Goal: Task Accomplishment & Management: Use online tool/utility

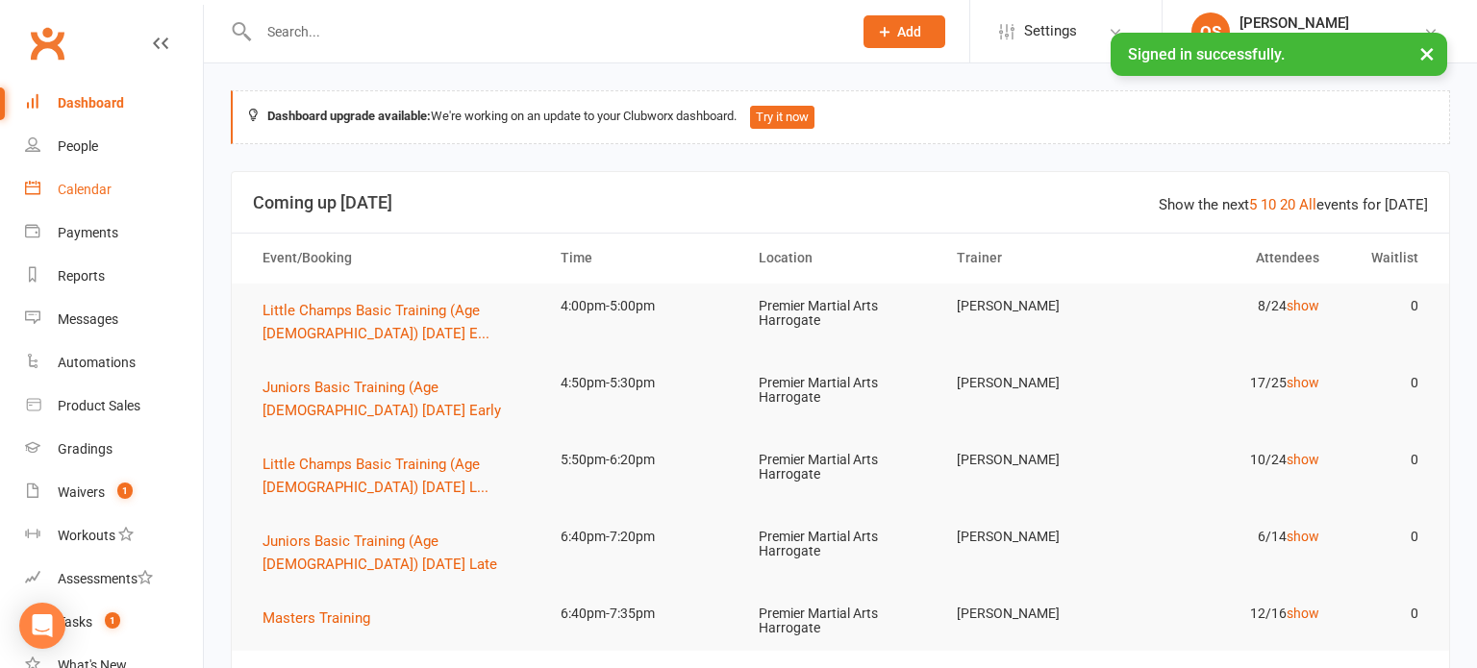
click at [98, 184] on div "Calendar" at bounding box center [85, 189] width 54 height 15
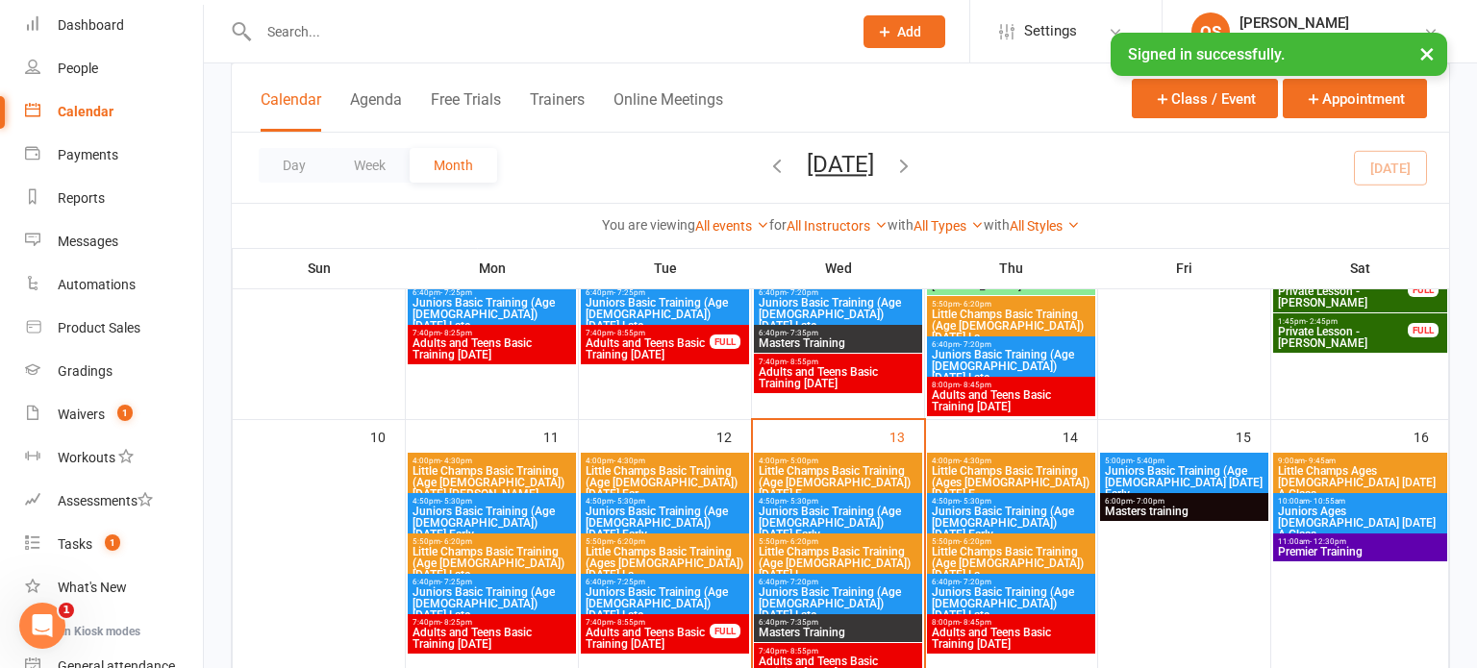
scroll to position [546, 0]
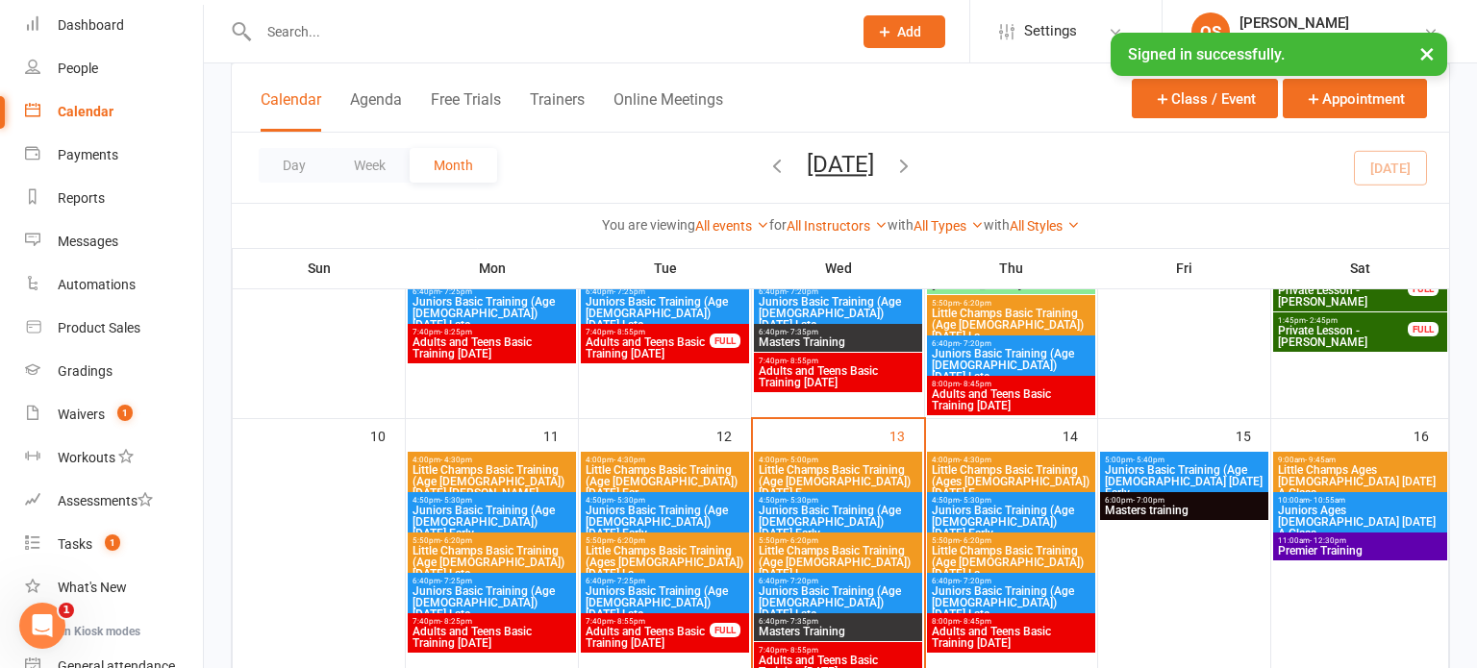
click at [843, 464] on span "Little Champs Basic Training (Age [DEMOGRAPHIC_DATA]) [DATE] E..." at bounding box center [838, 481] width 161 height 35
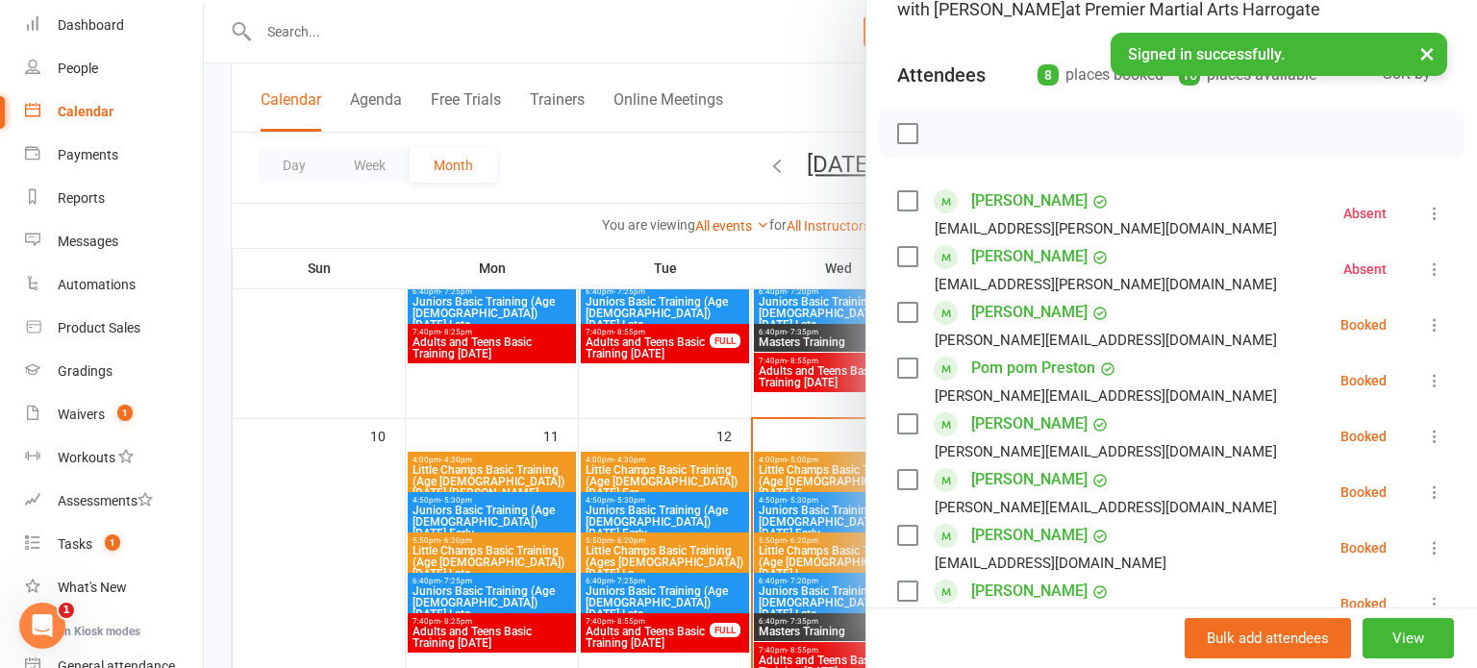
scroll to position [175, 0]
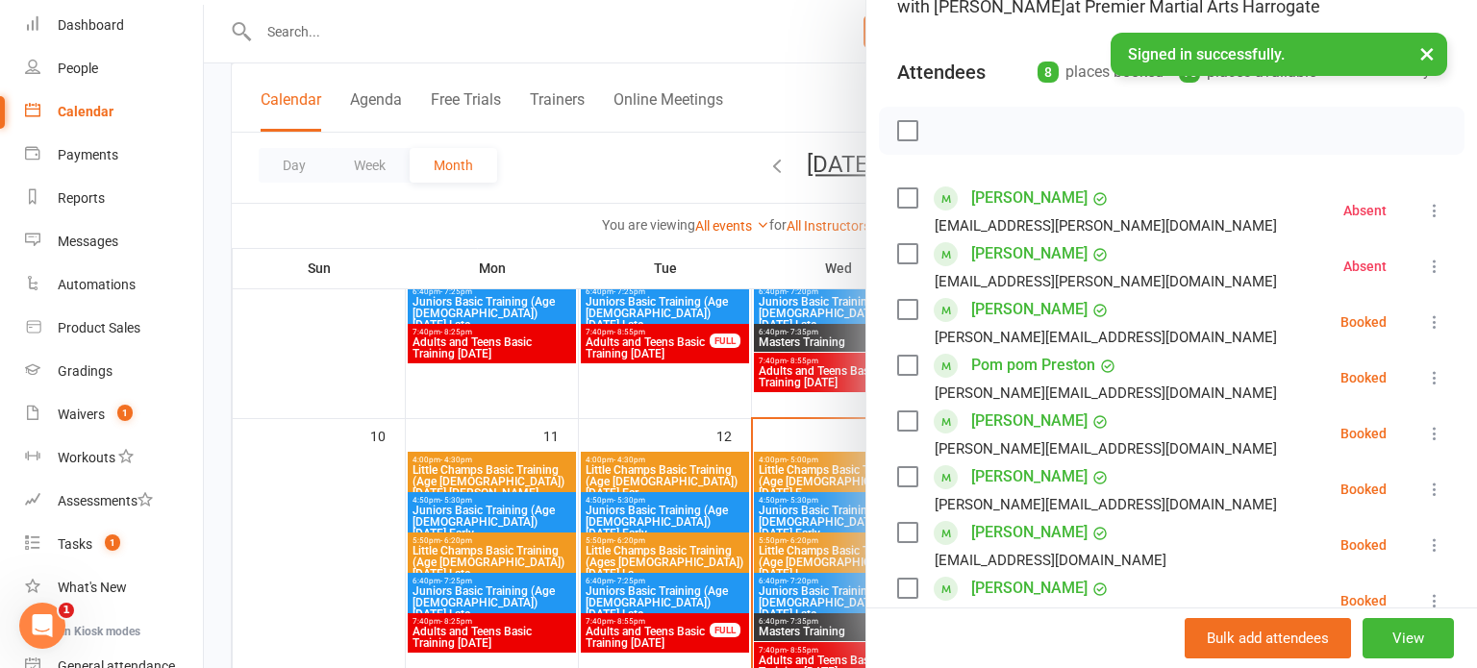
click at [1429, 432] on icon at bounding box center [1434, 433] width 19 height 19
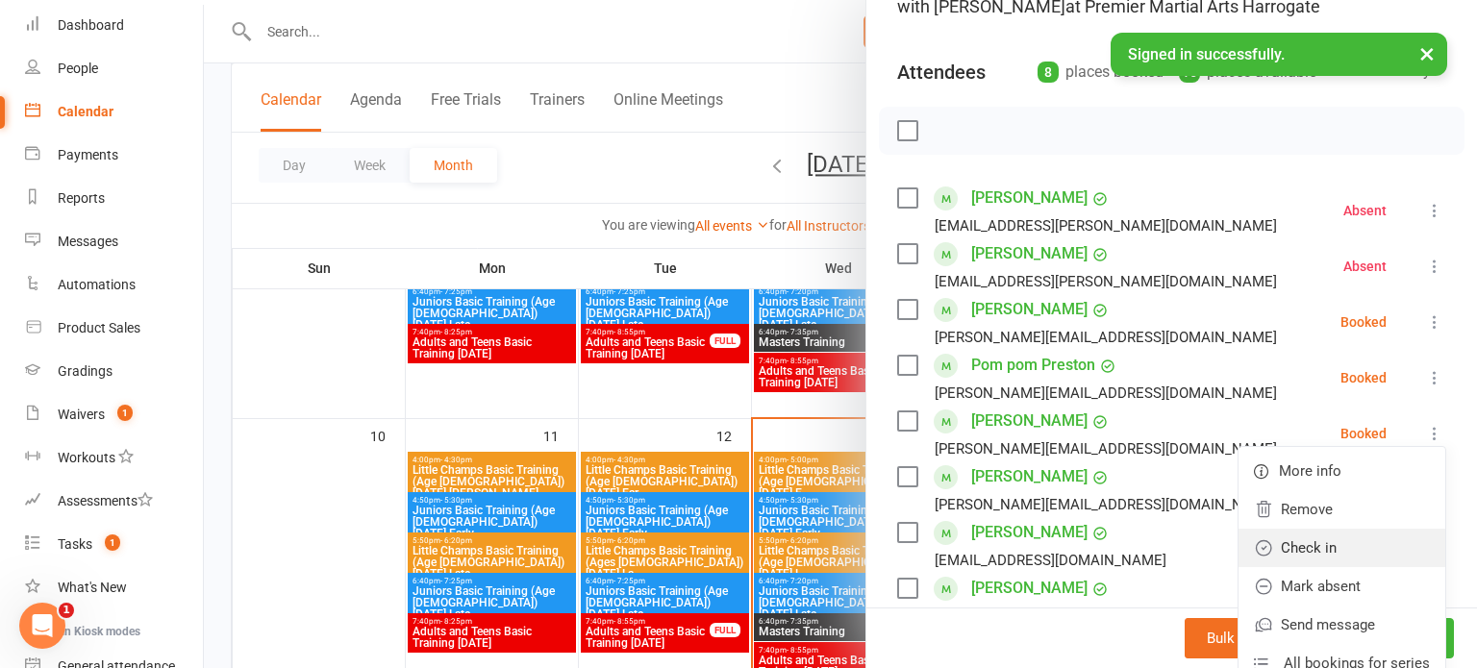
click at [1337, 543] on link "Check in" at bounding box center [1341, 548] width 207 height 38
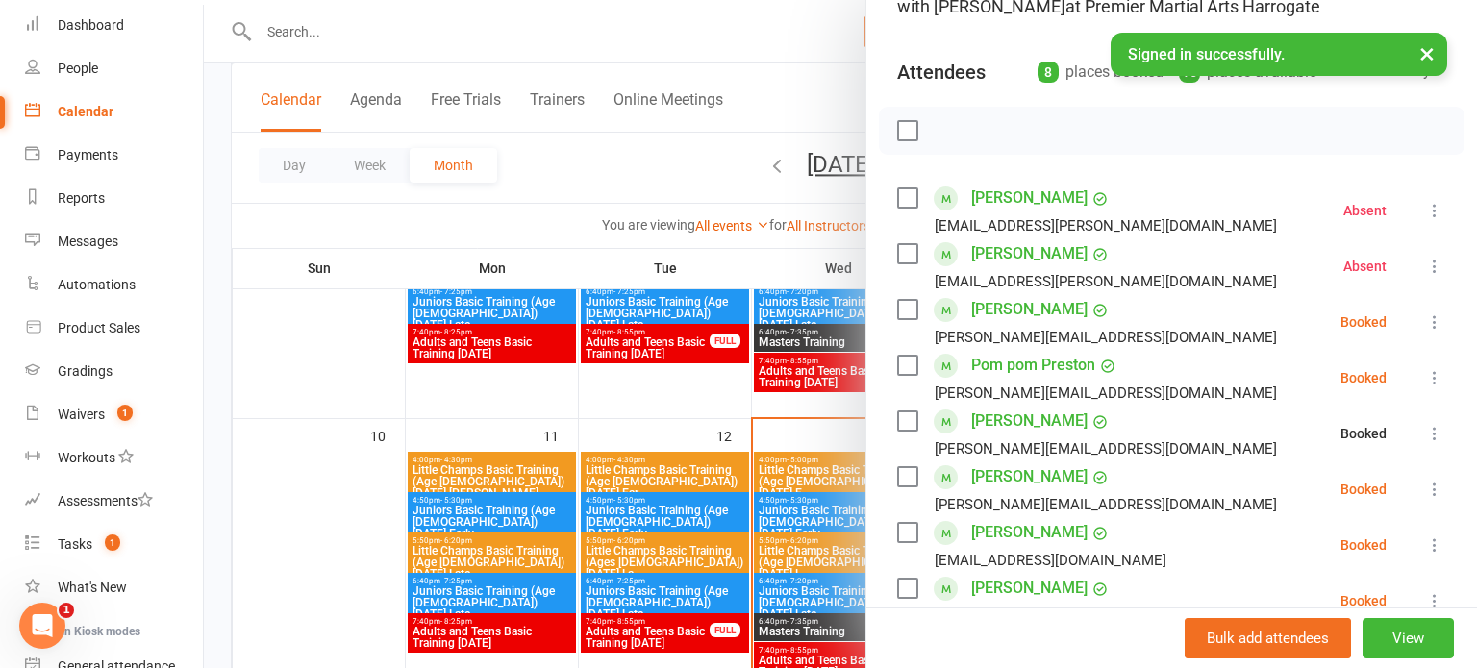
click at [1434, 480] on icon at bounding box center [1434, 489] width 19 height 19
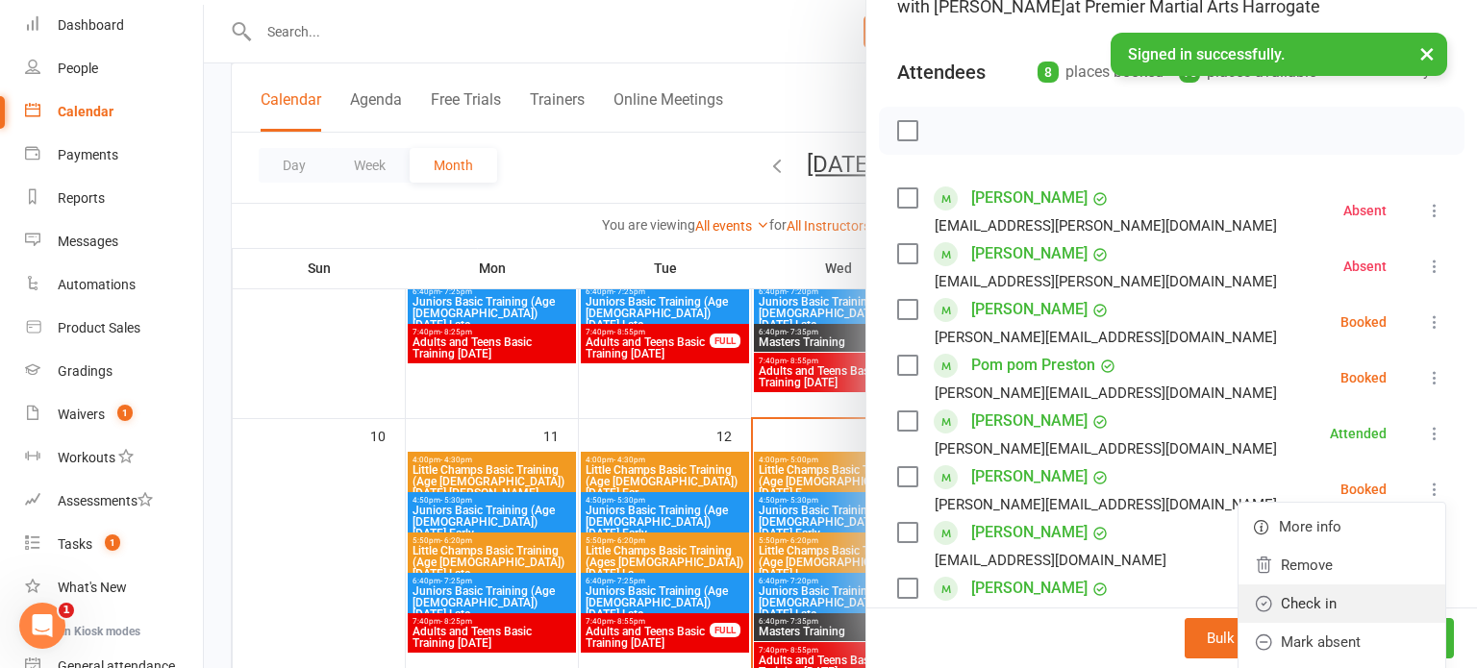
click at [1317, 607] on link "Check in" at bounding box center [1341, 604] width 207 height 38
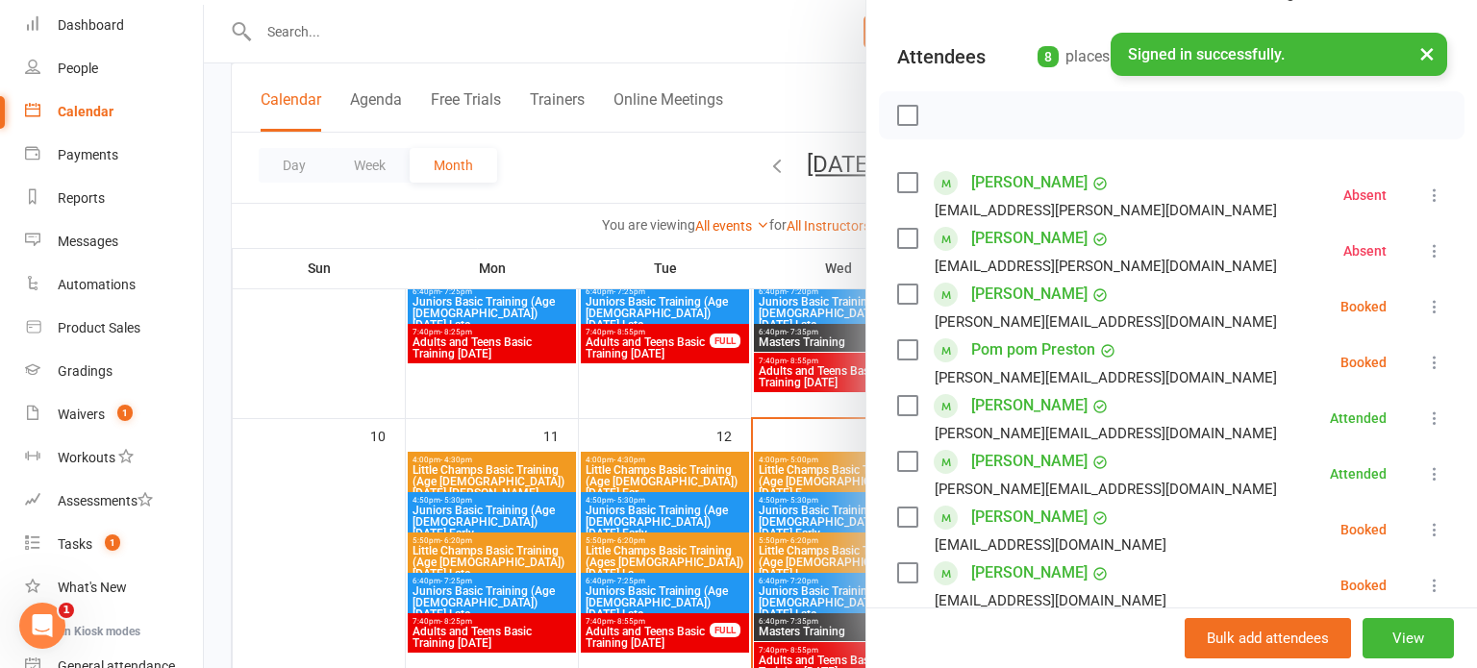
scroll to position [195, 0]
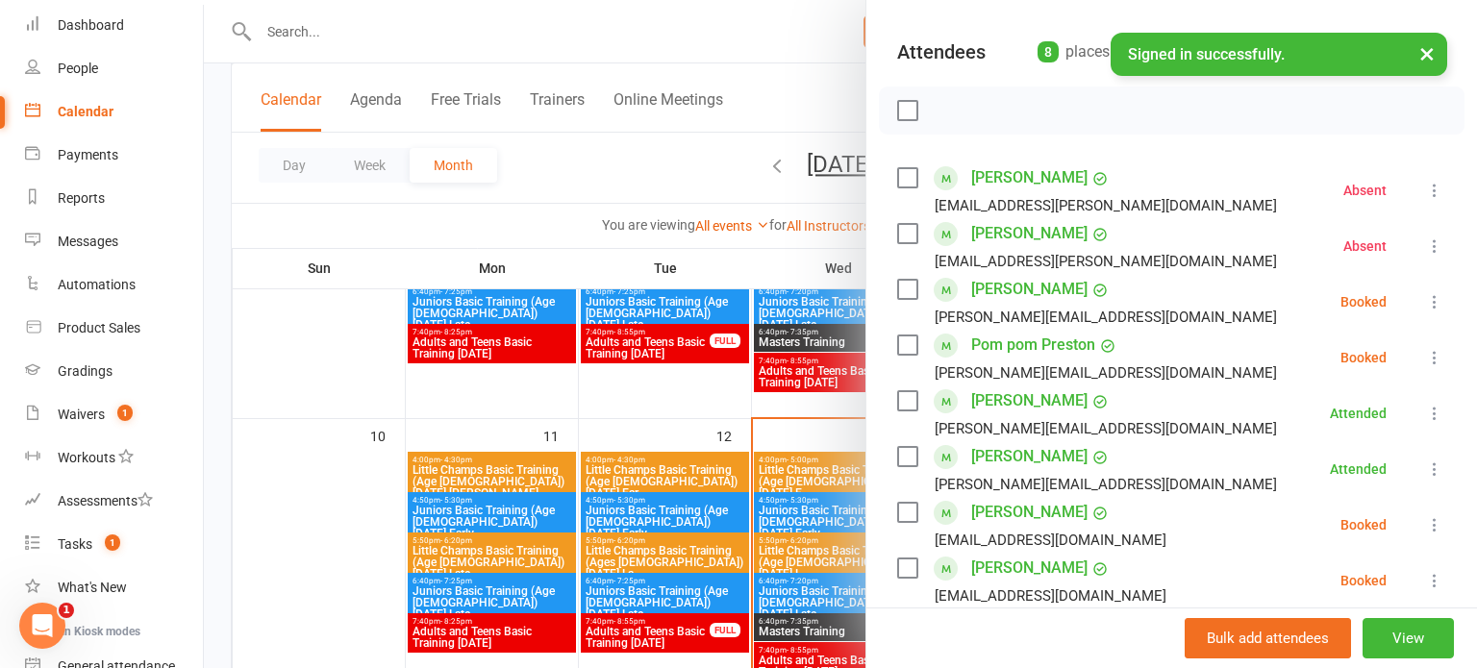
click at [808, 507] on div at bounding box center [840, 334] width 1273 height 668
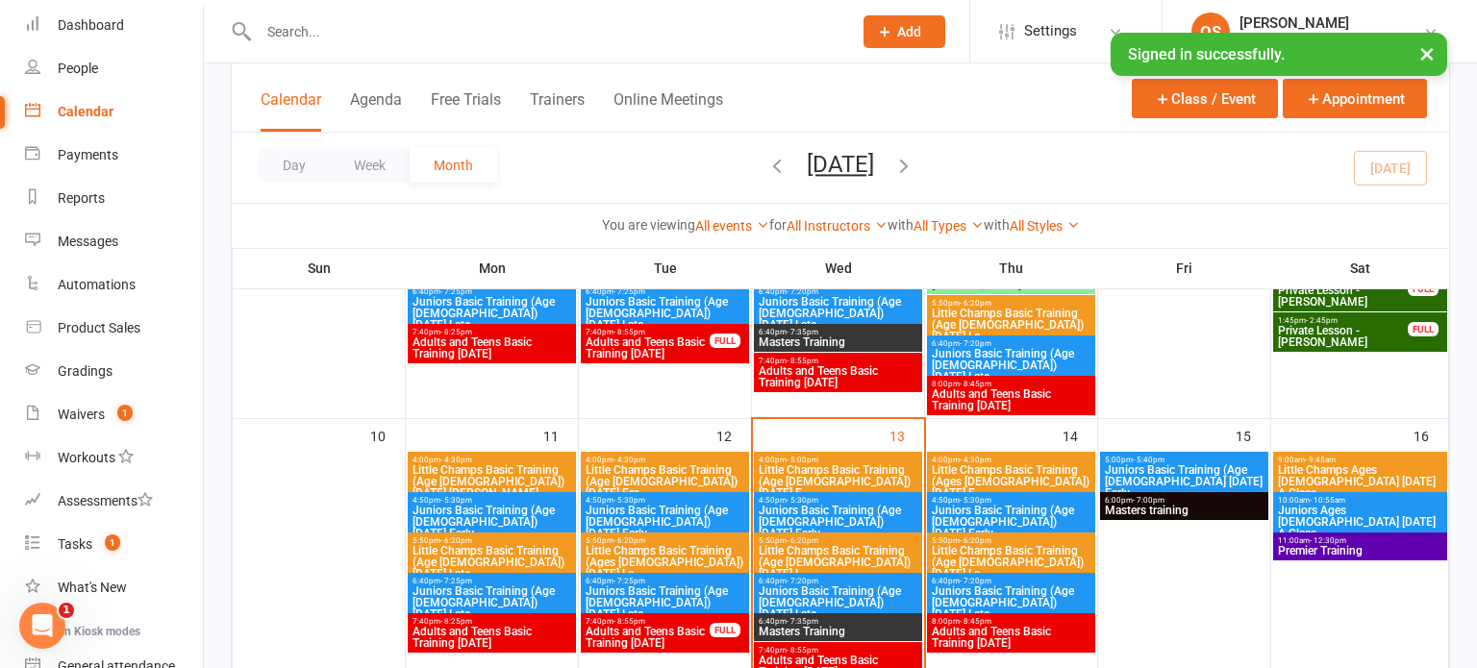
click at [808, 507] on span "Juniors Basic Training (Age [DEMOGRAPHIC_DATA]) [DATE] Early" at bounding box center [838, 522] width 161 height 35
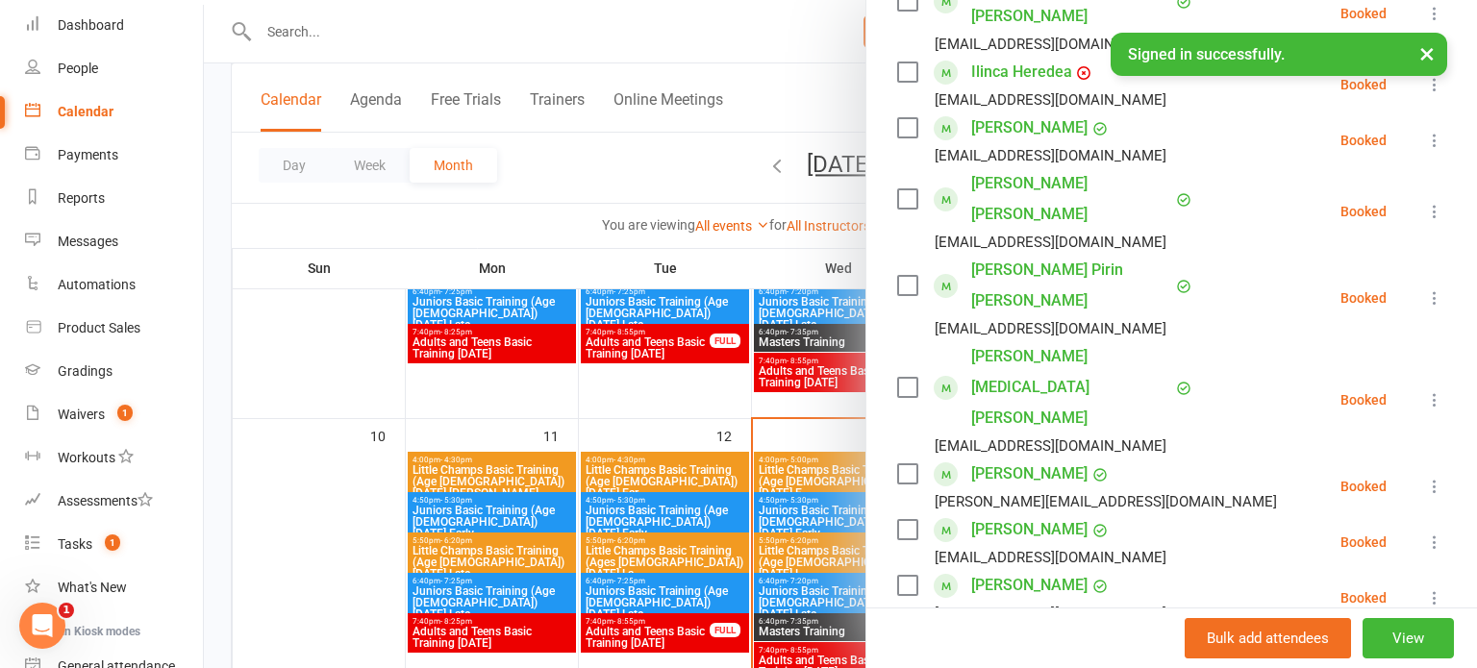
scroll to position [587, 0]
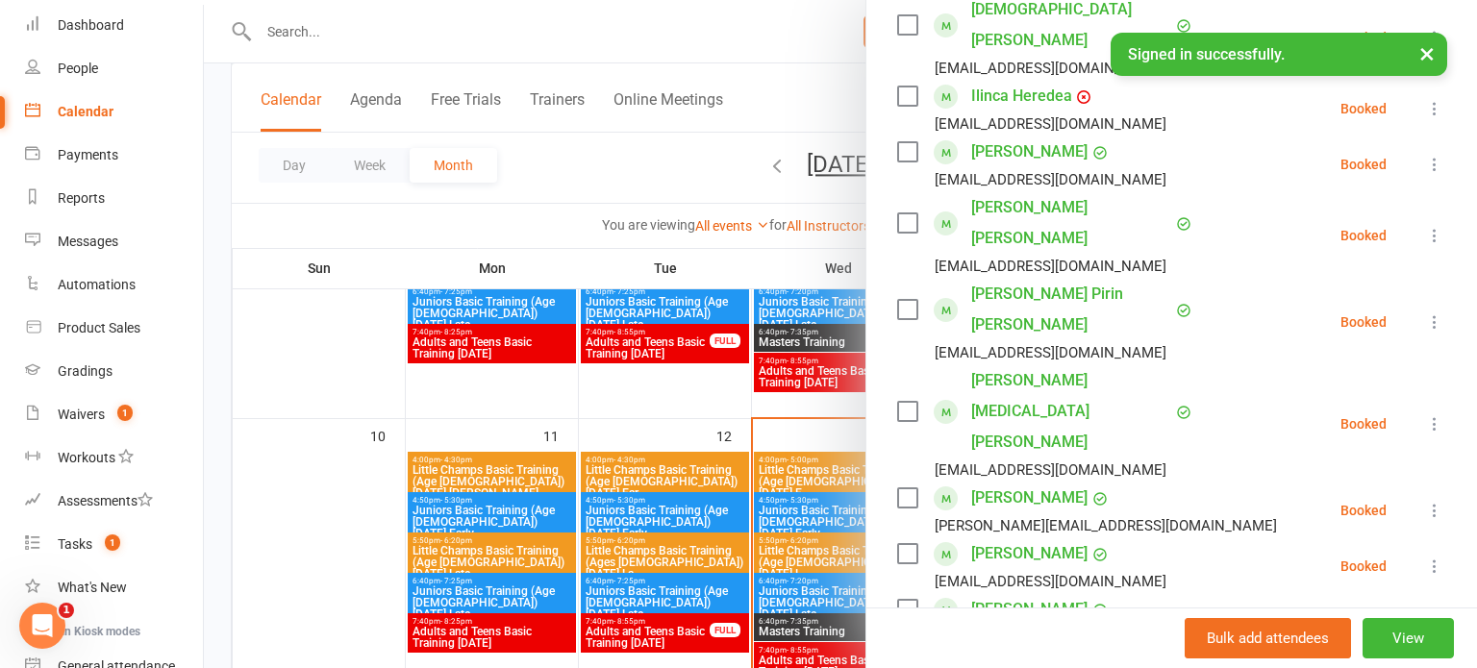
click at [786, 432] on div at bounding box center [840, 334] width 1273 height 668
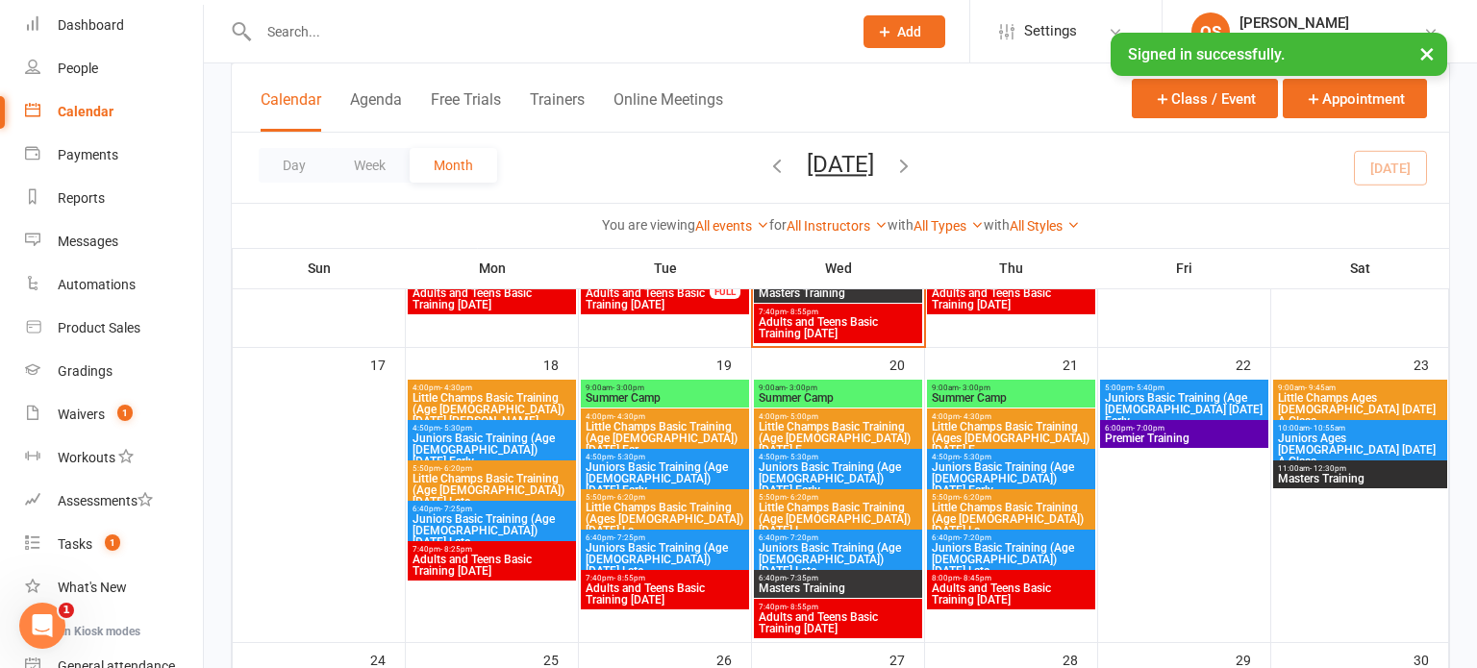
scroll to position [904, 0]
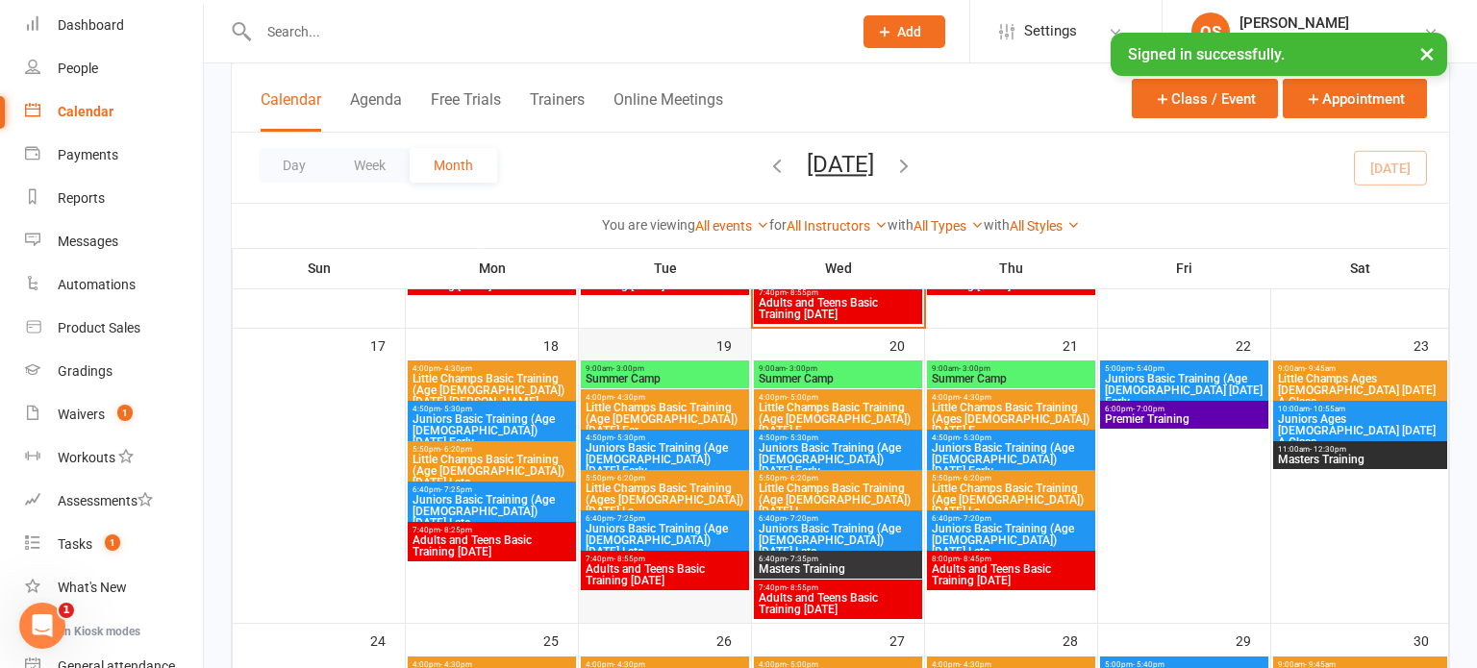
click at [689, 338] on div "19" at bounding box center [665, 476] width 172 height 294
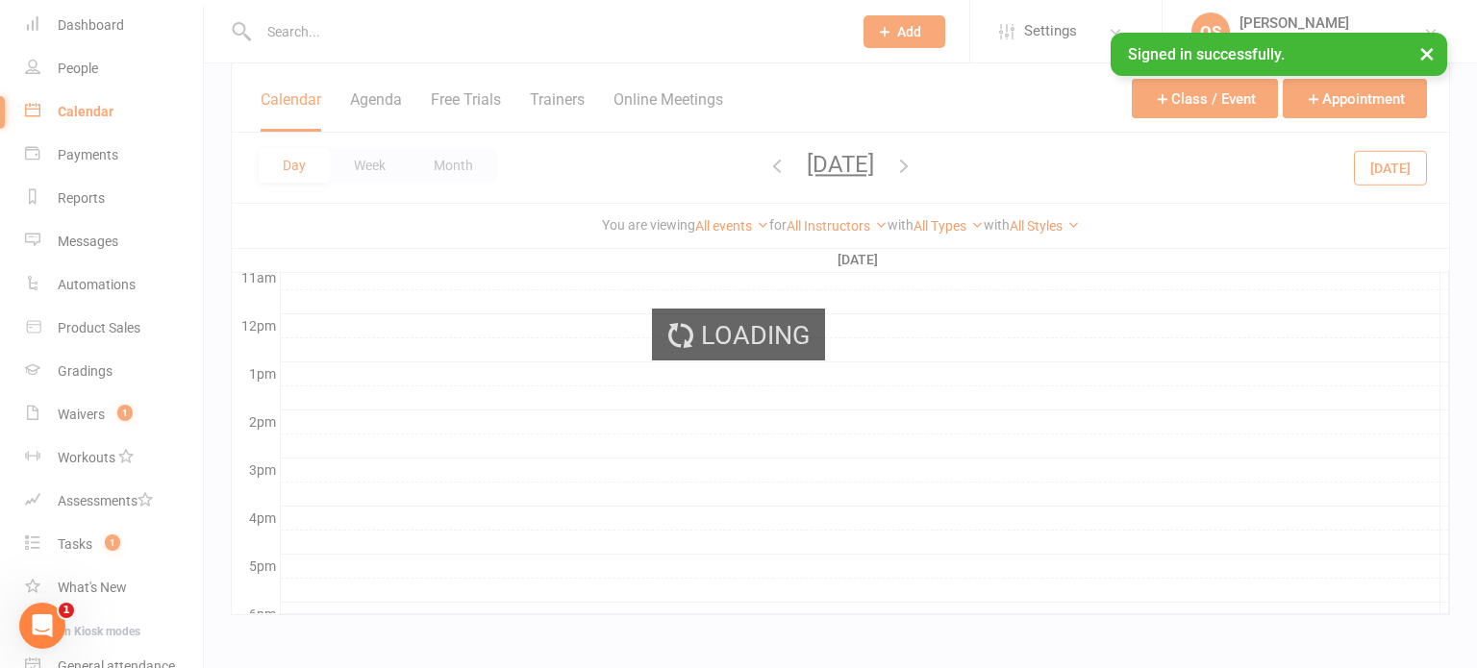
scroll to position [0, 0]
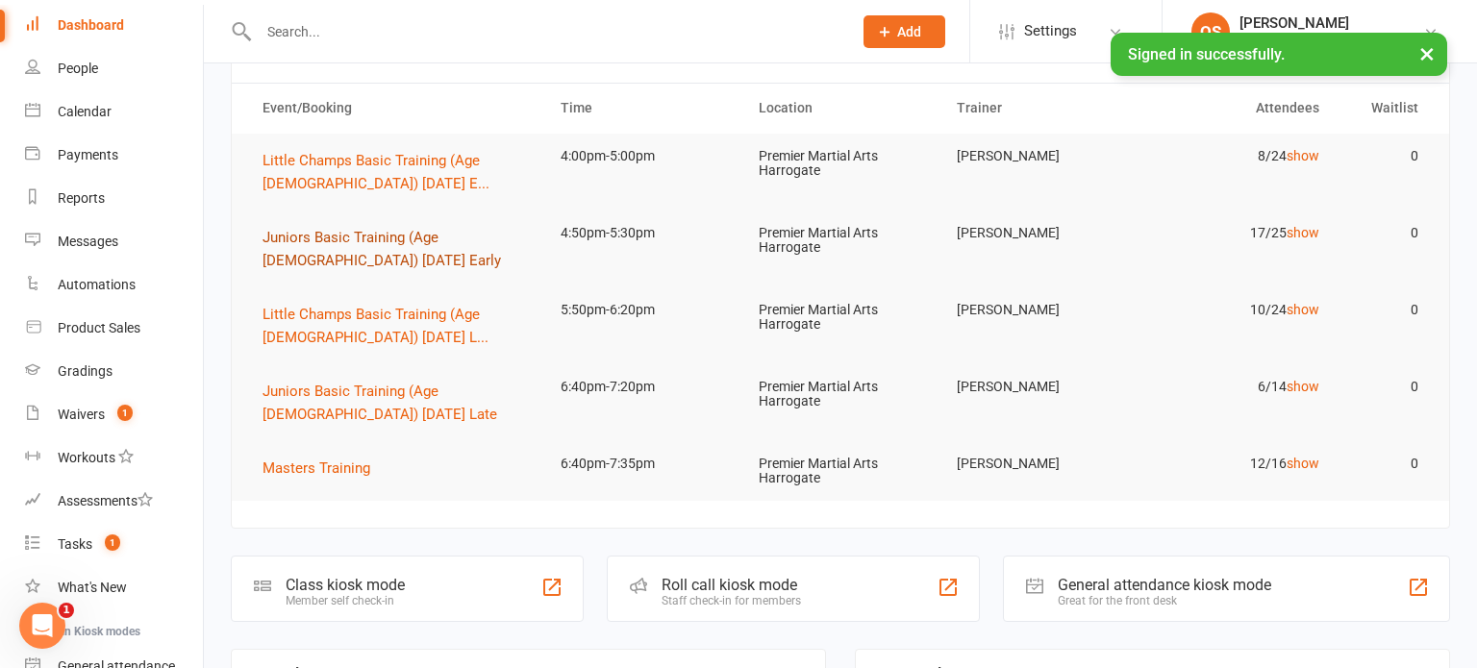
scroll to position [162, 0]
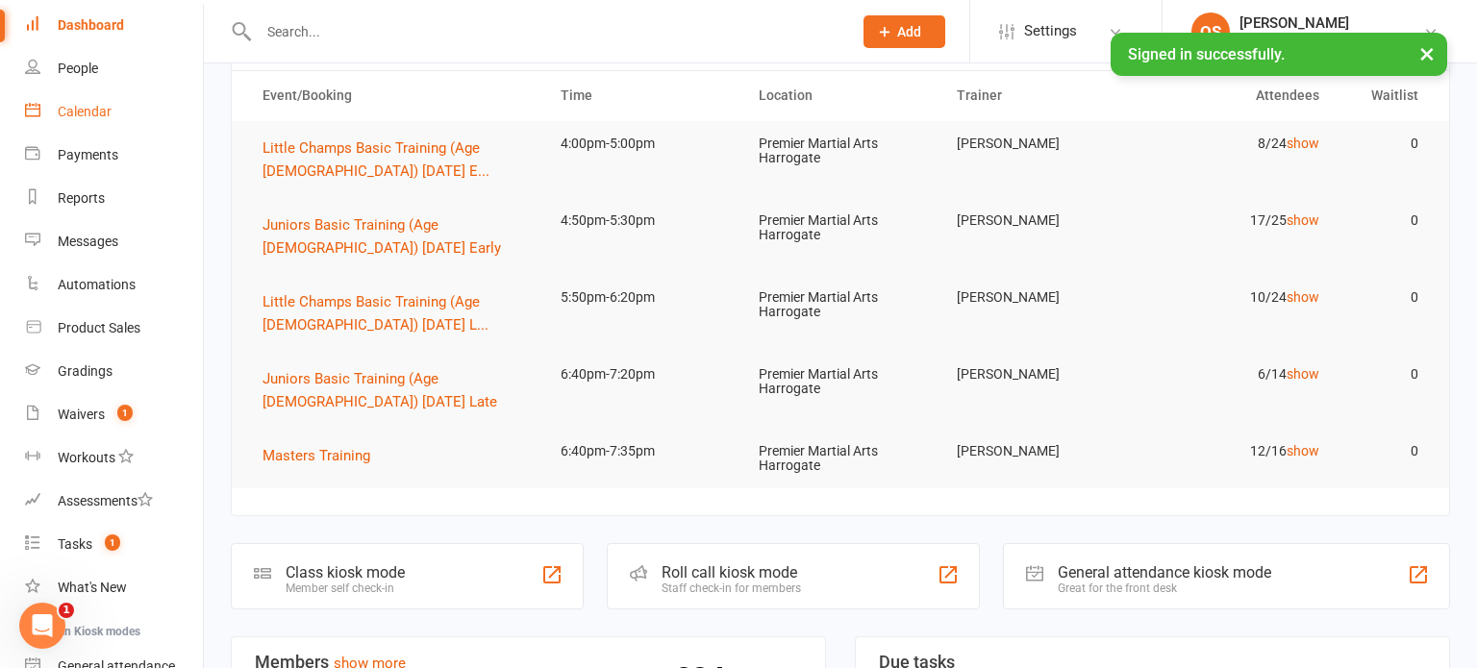
click at [158, 126] on link "Calendar" at bounding box center [114, 111] width 178 height 43
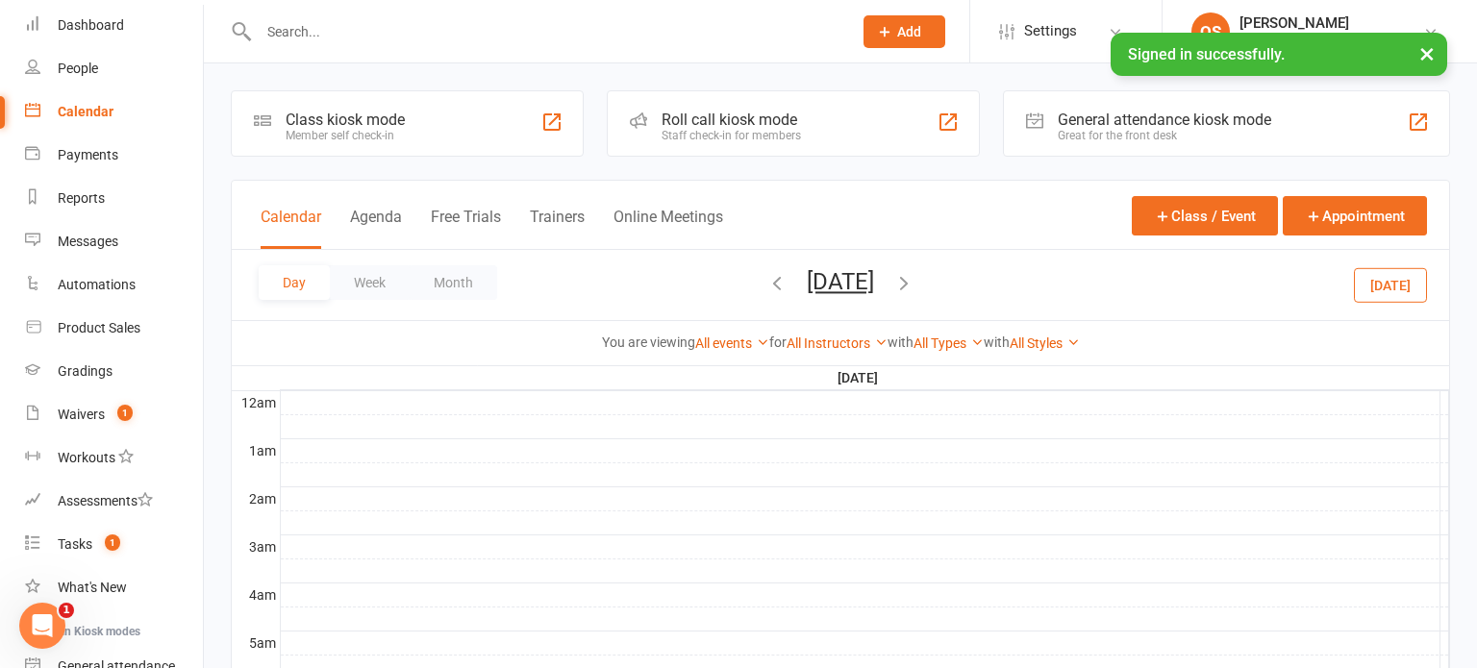
click at [281, 217] on button "Calendar" at bounding box center [291, 228] width 61 height 41
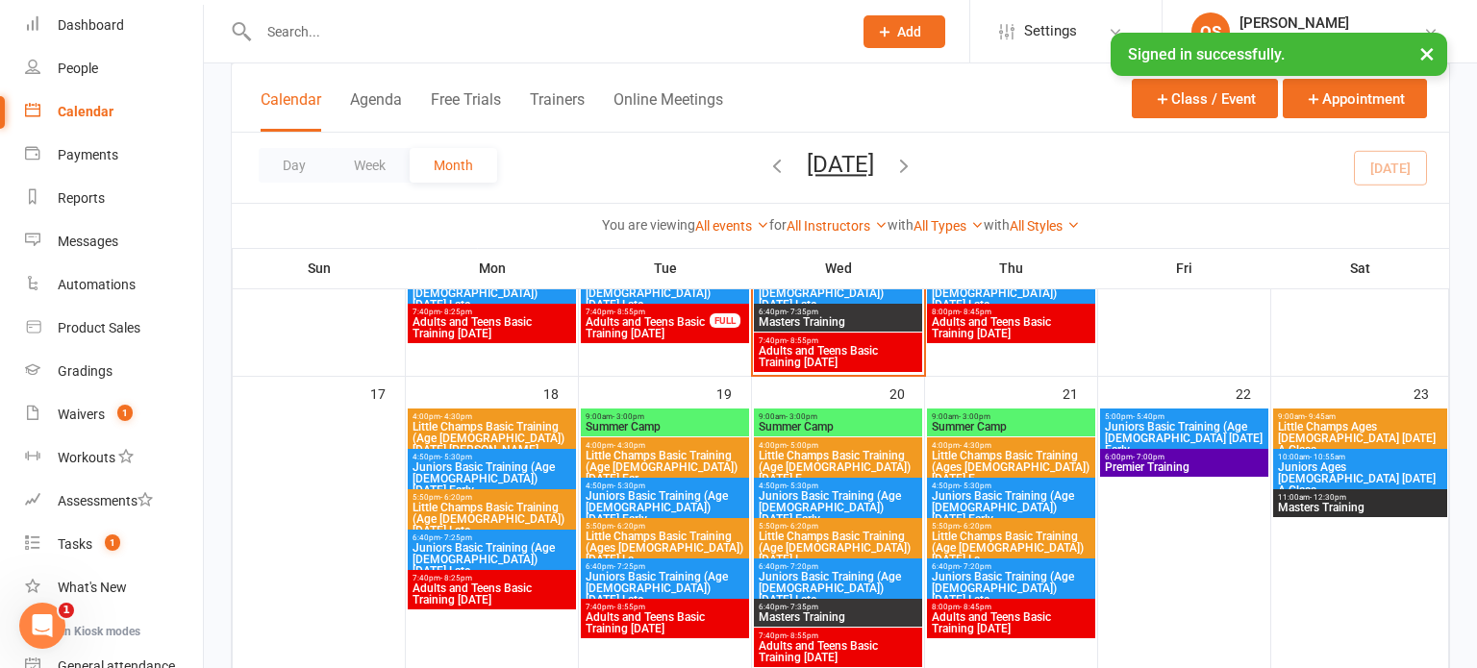
scroll to position [858, 0]
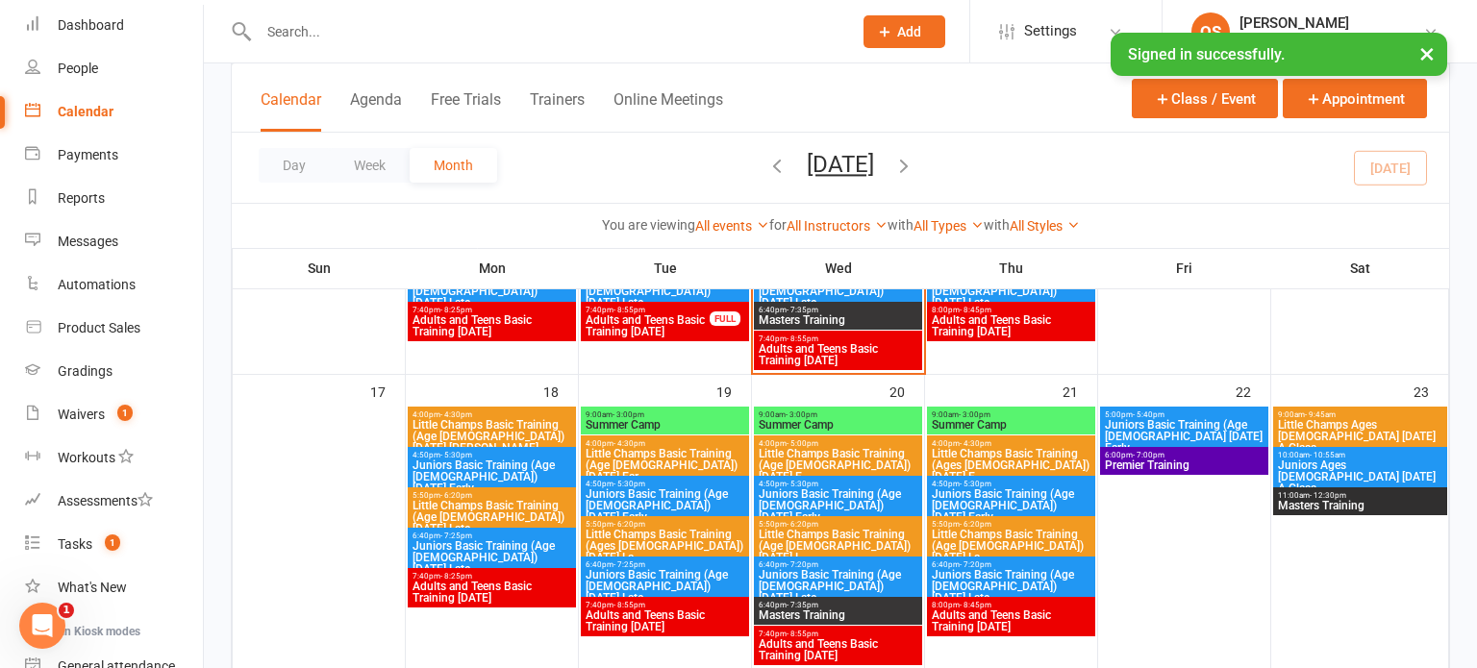
click at [722, 419] on span "Summer Camp" at bounding box center [665, 425] width 161 height 12
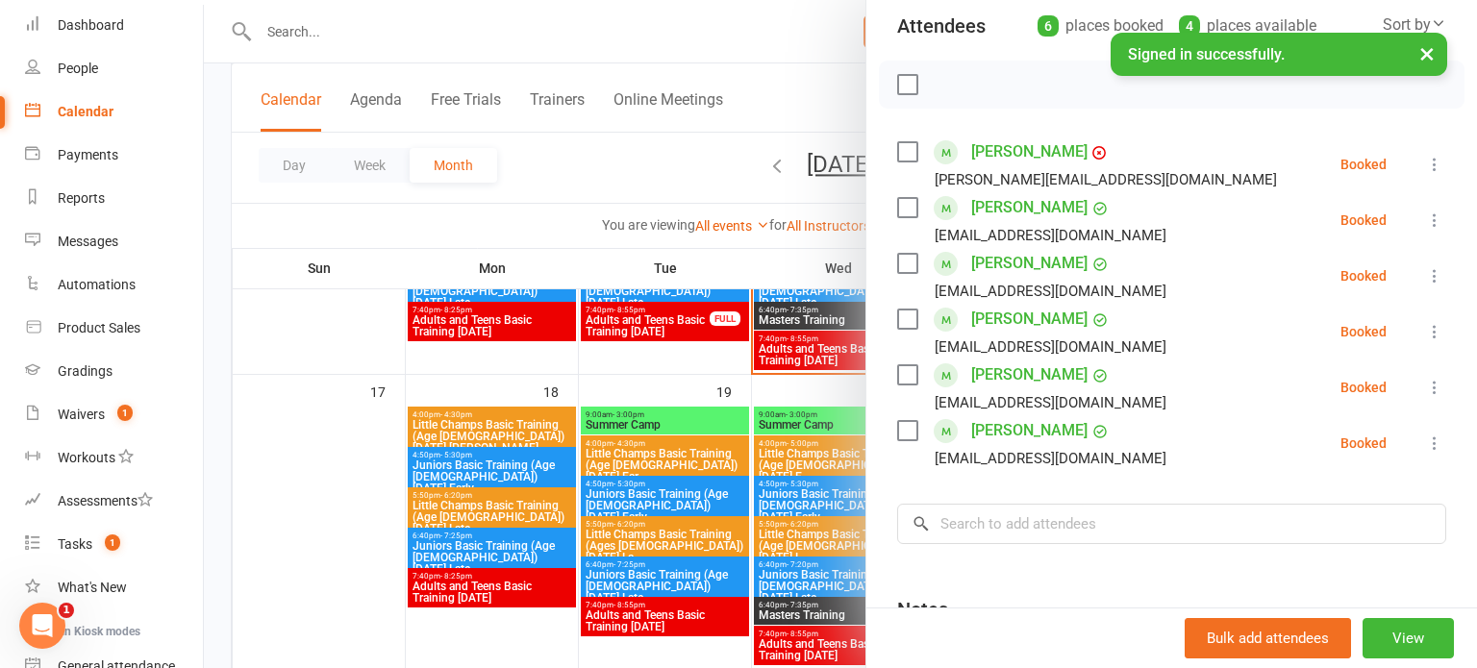
scroll to position [213, 0]
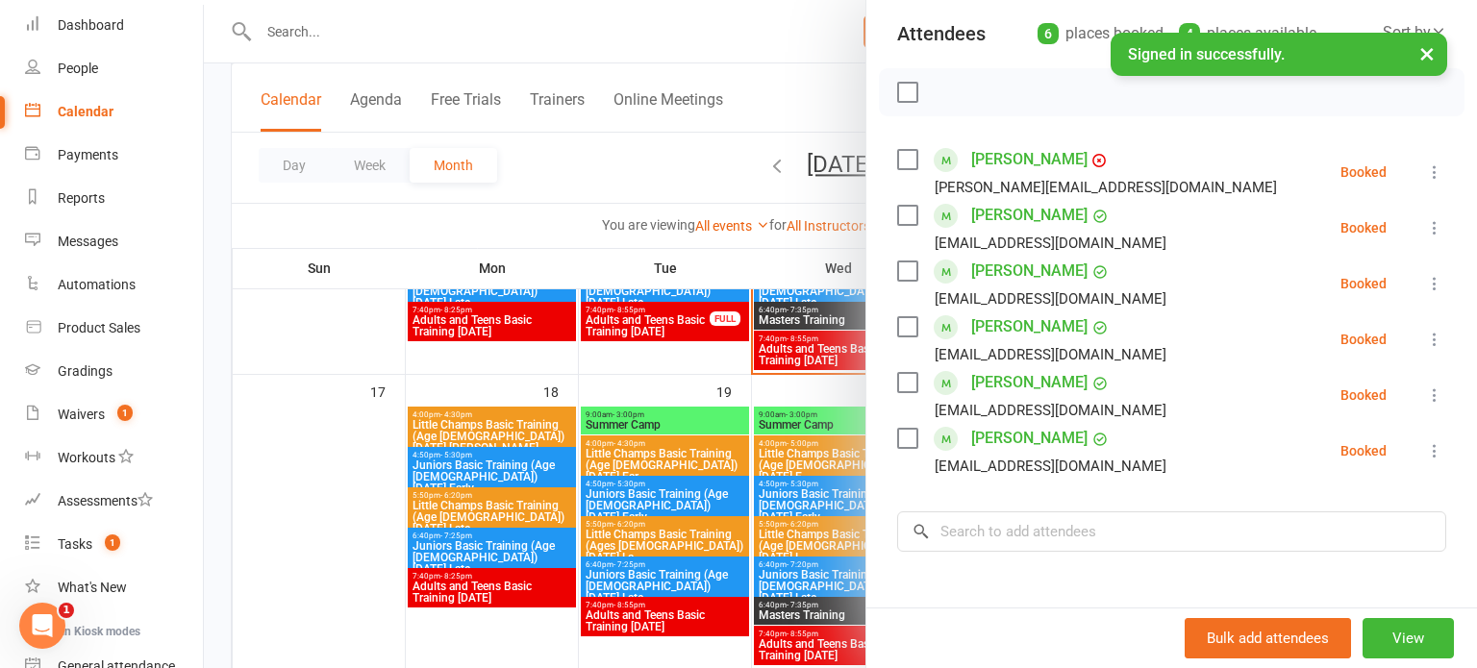
click at [775, 419] on div at bounding box center [840, 334] width 1273 height 668
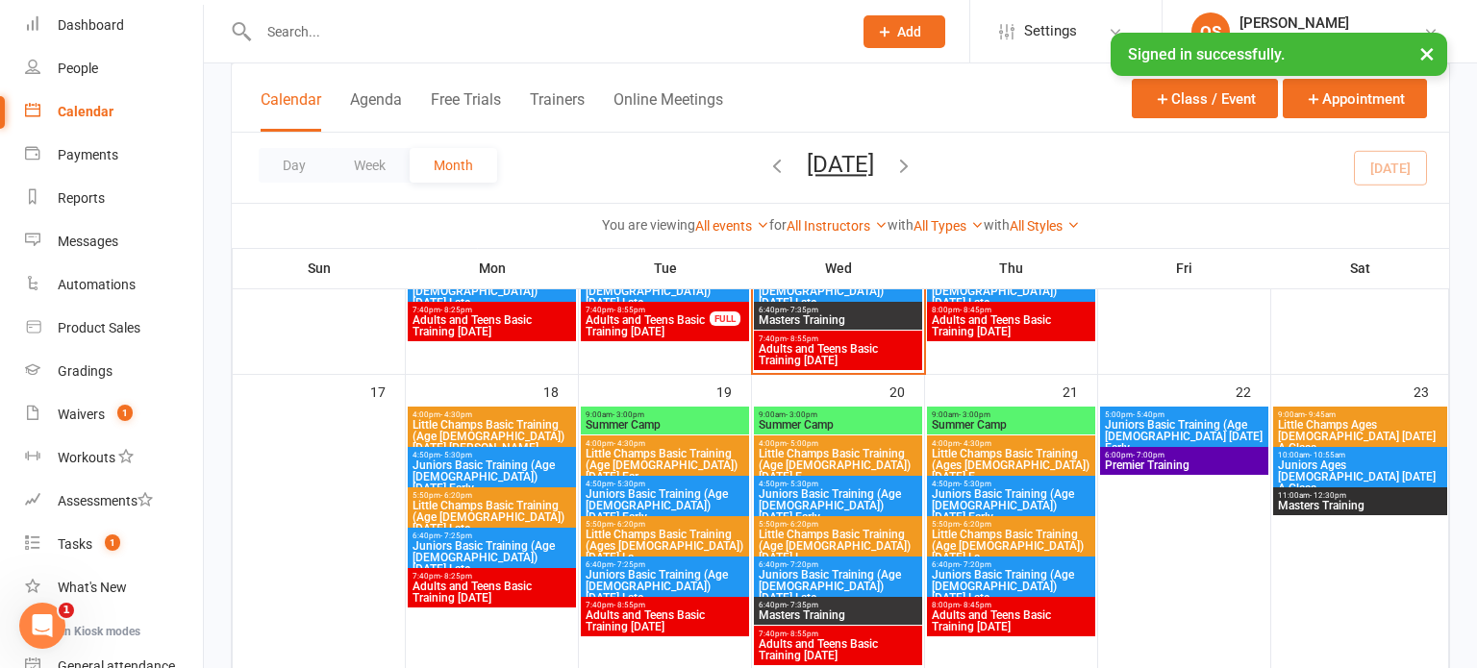
click at [950, 423] on span "Summer Camp" at bounding box center [1011, 425] width 161 height 12
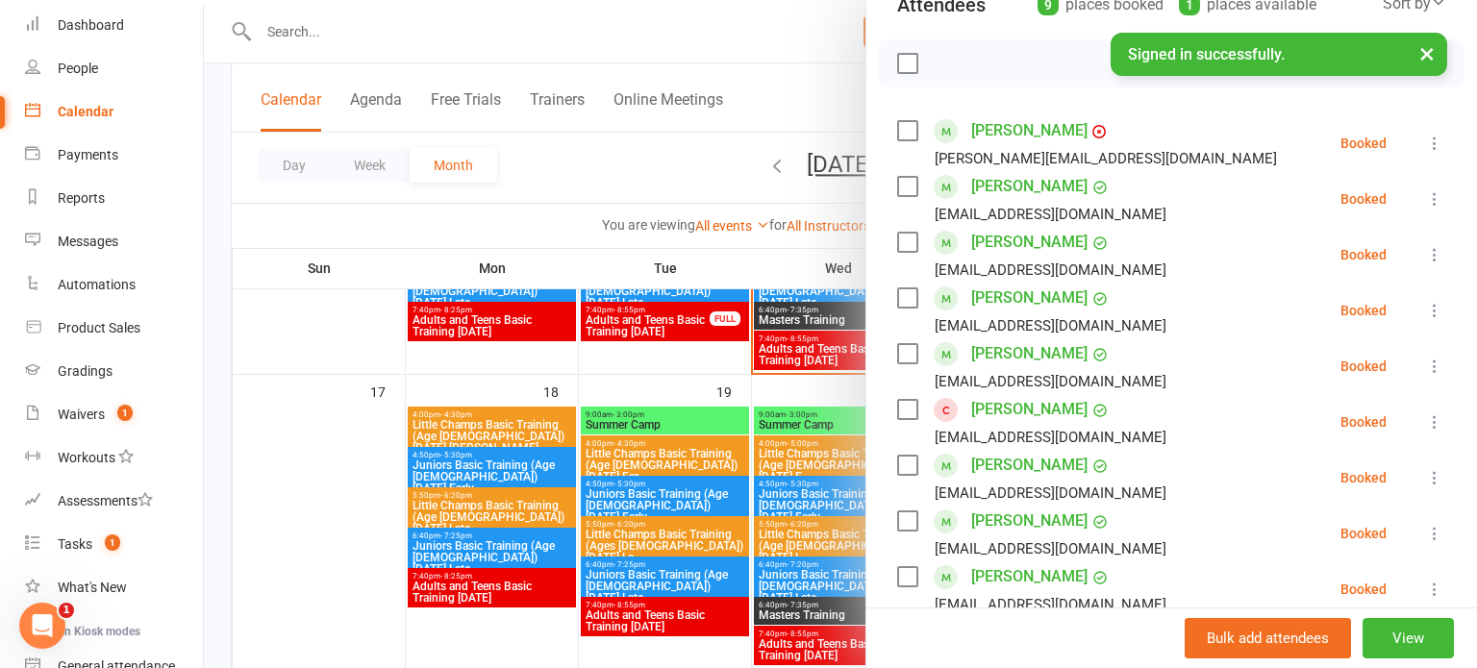
scroll to position [243, 0]
click at [817, 385] on div at bounding box center [840, 334] width 1273 height 668
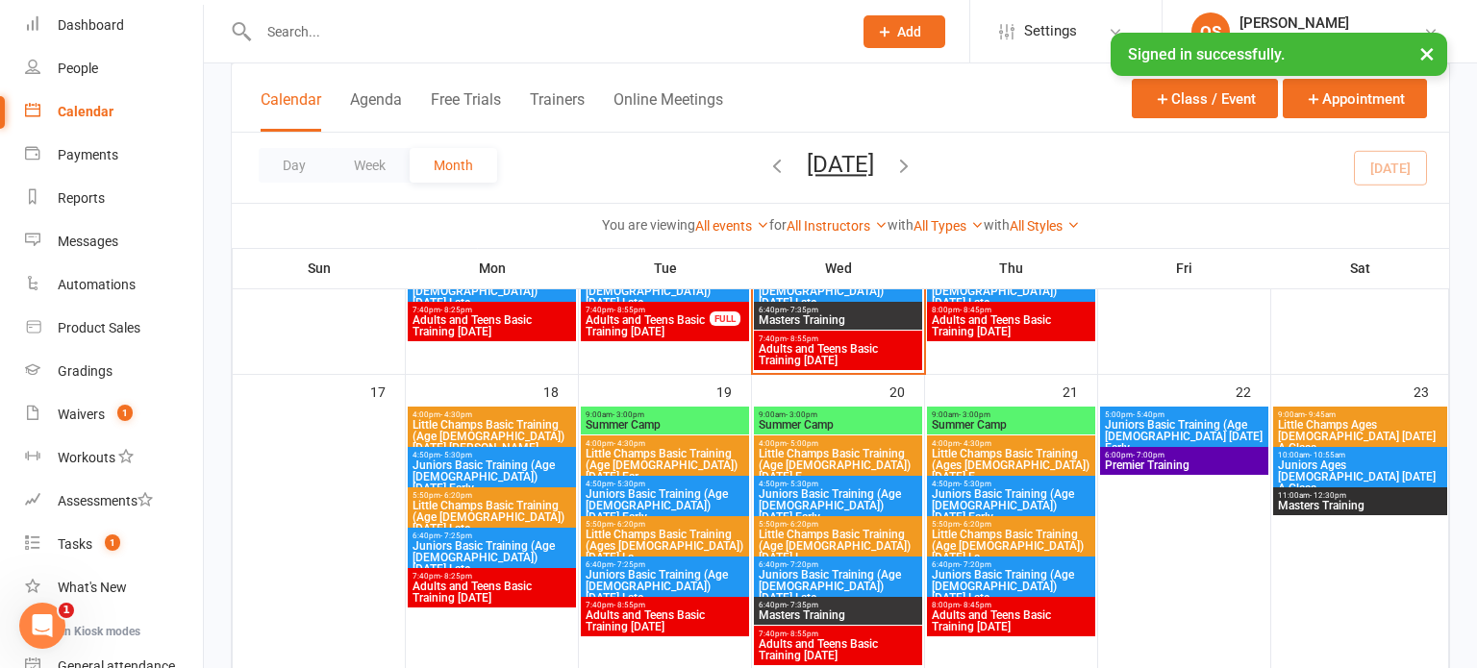
click at [713, 429] on span "Summer Camp" at bounding box center [665, 425] width 161 height 12
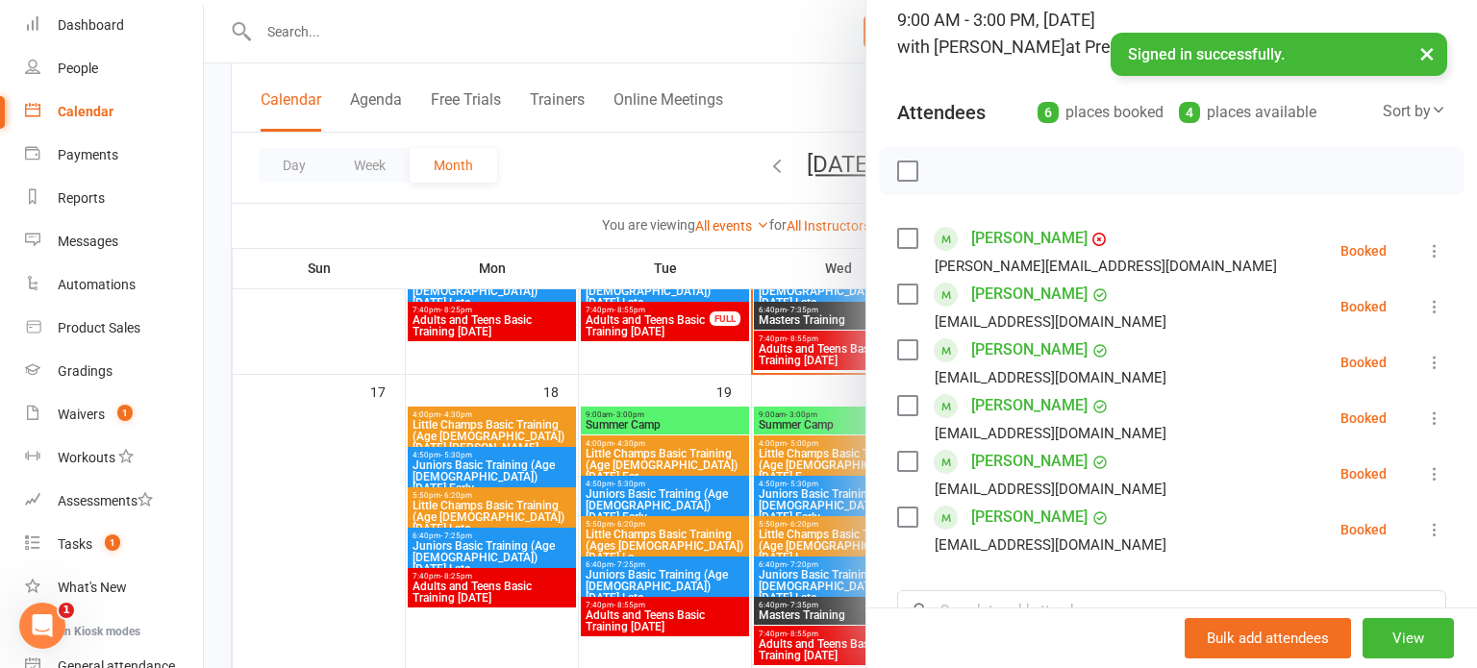
scroll to position [139, 0]
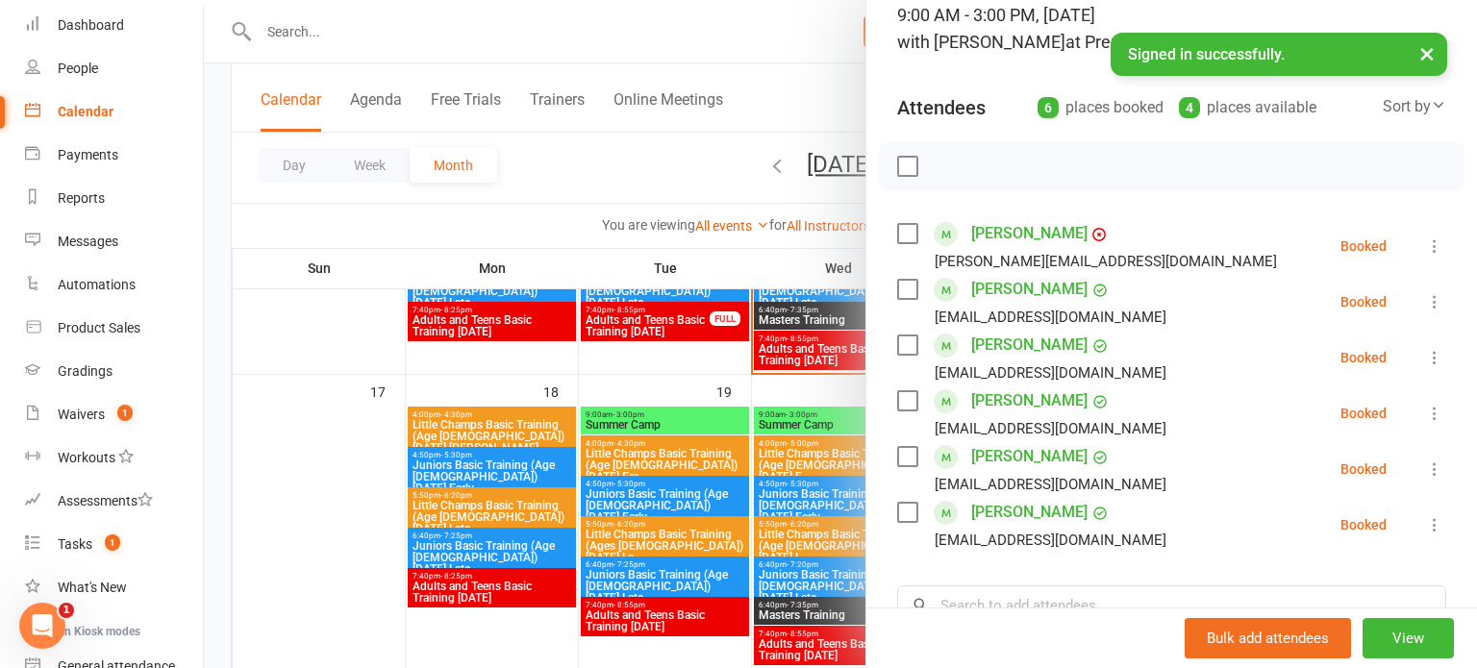
click at [847, 393] on div at bounding box center [840, 334] width 1273 height 668
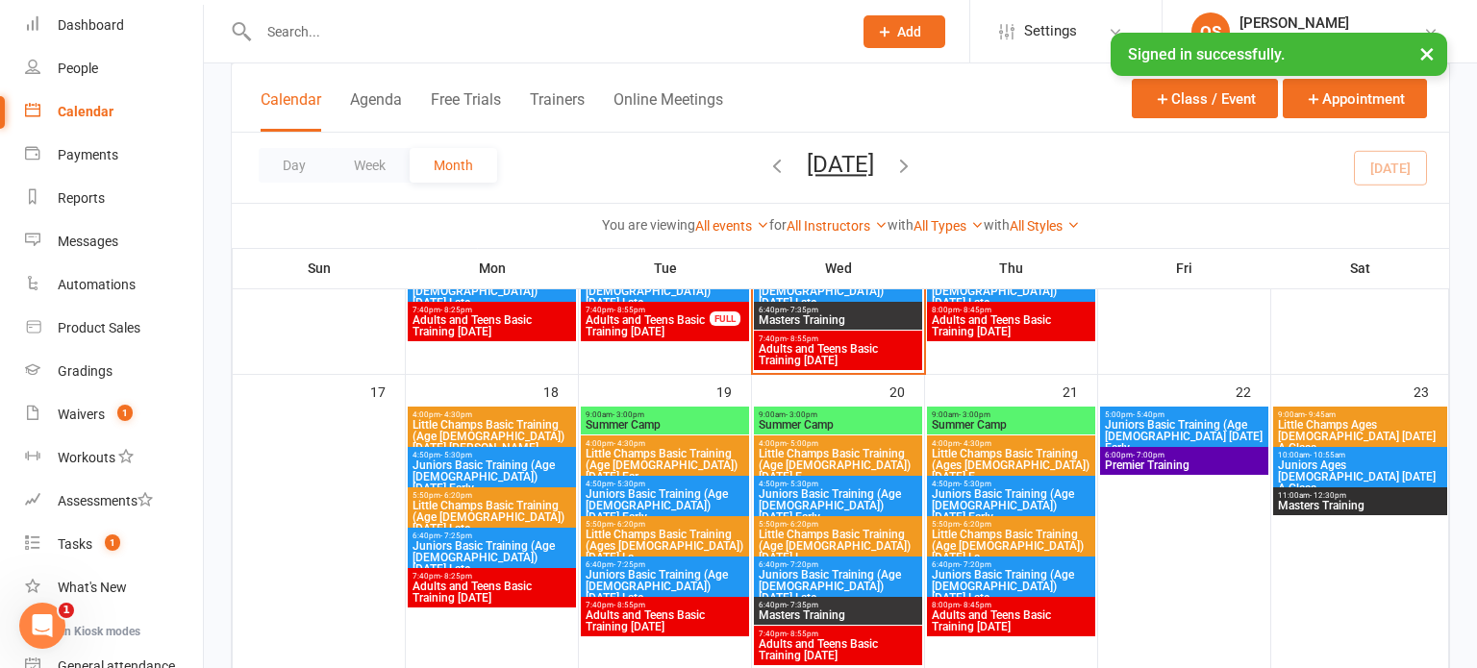
click at [1420, 57] on button "×" at bounding box center [1427, 53] width 35 height 41
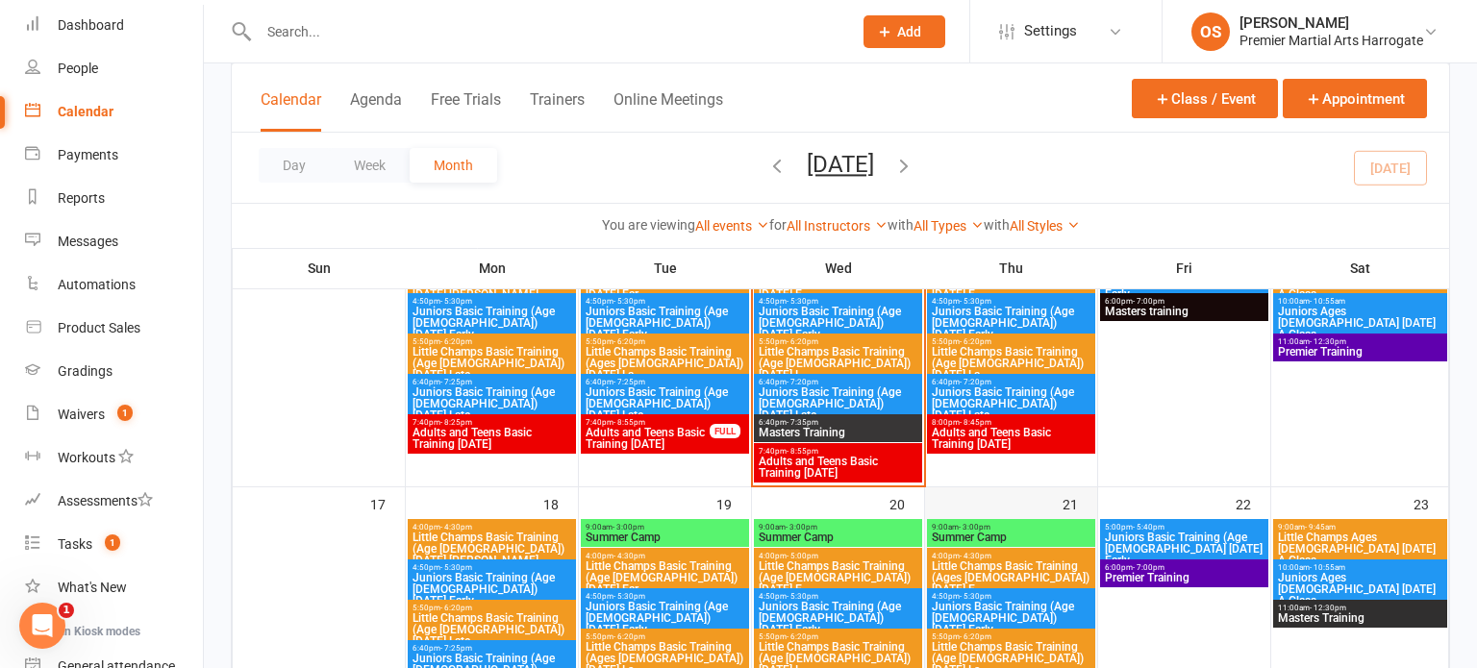
scroll to position [743, 0]
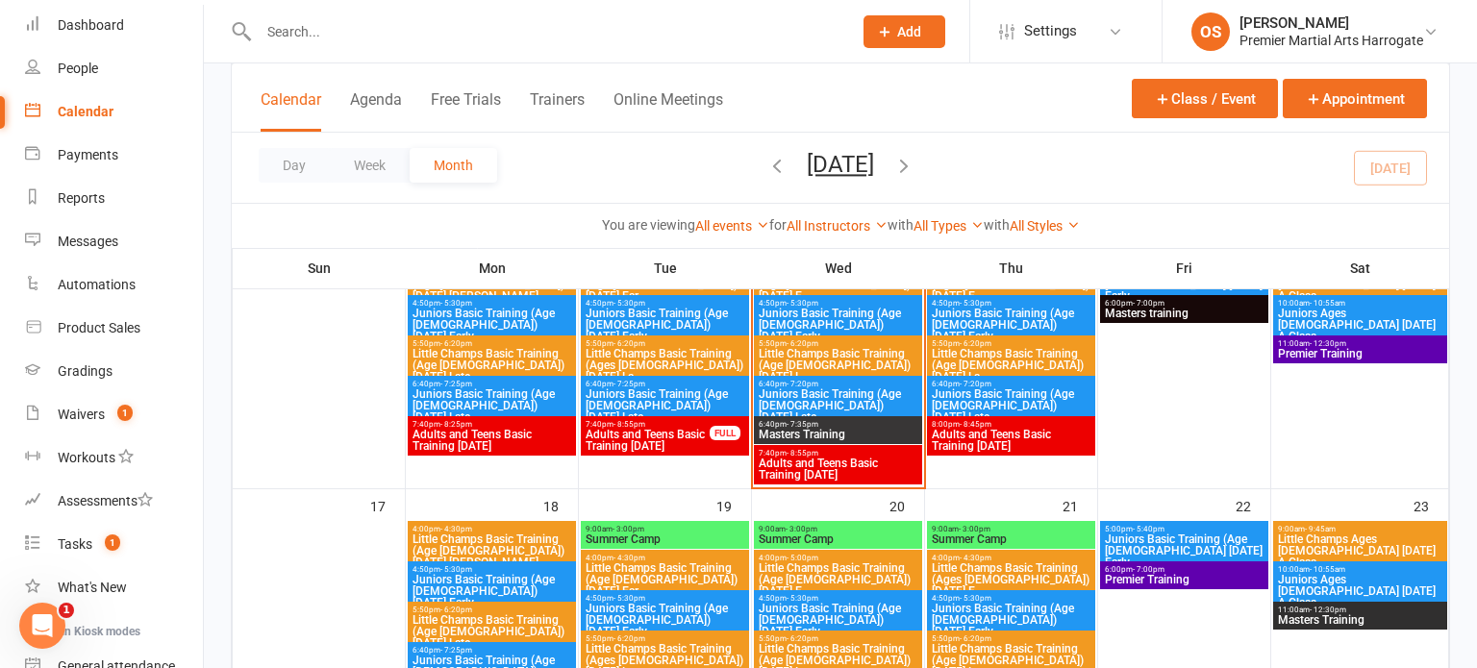
click at [889, 396] on span "Juniors Basic Training (Age [DEMOGRAPHIC_DATA]) [DATE] Late" at bounding box center [838, 405] width 161 height 35
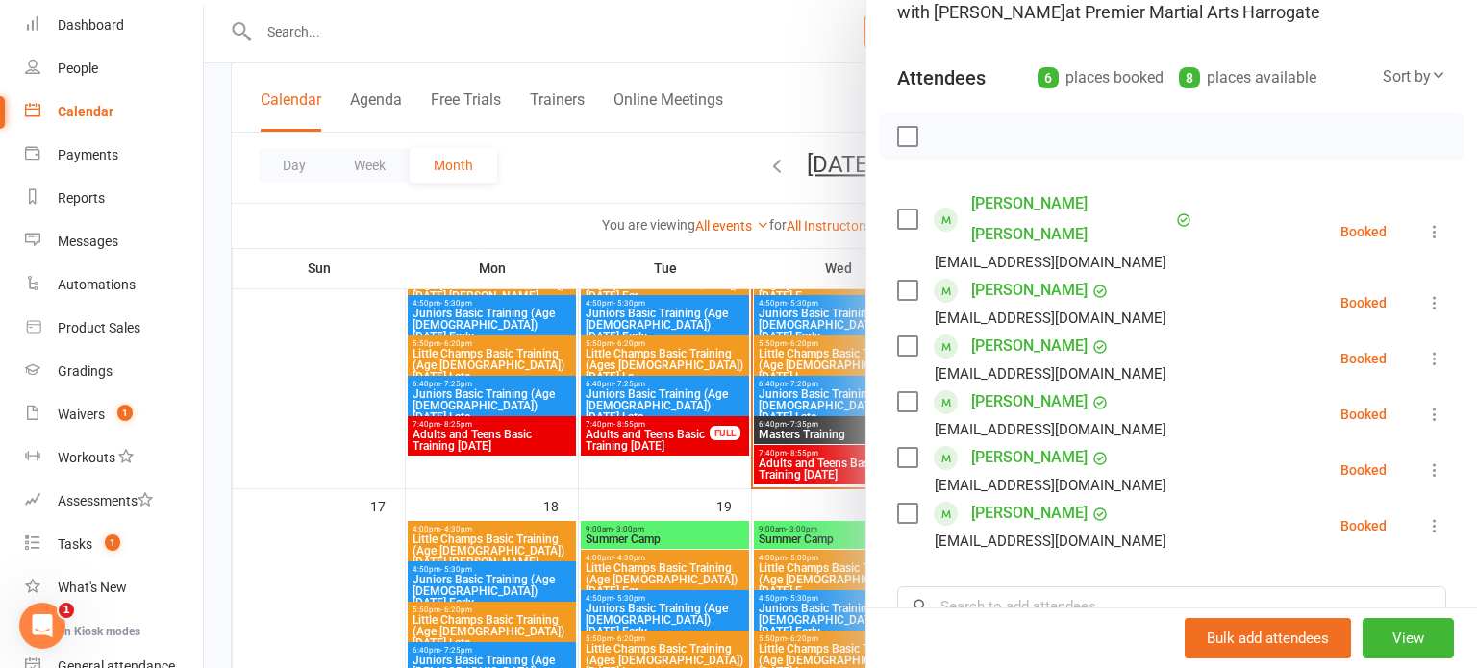
scroll to position [172, 0]
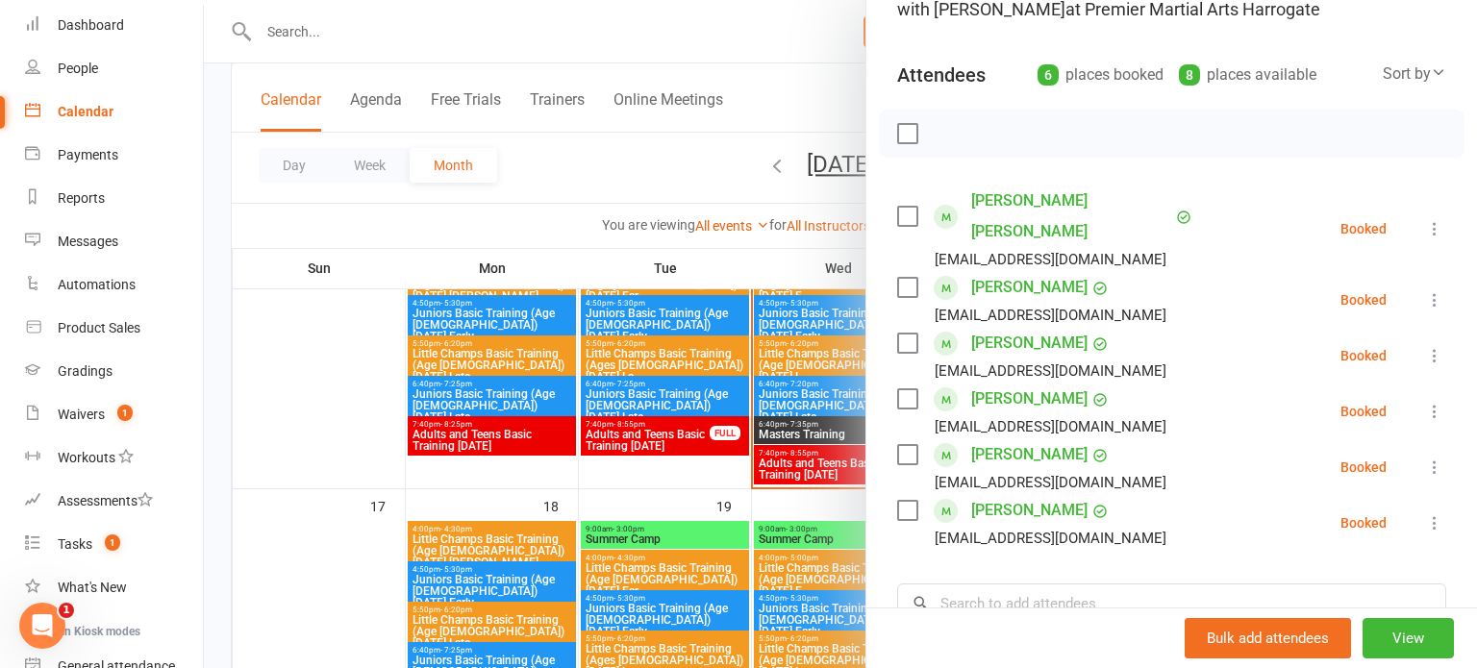
click at [843, 442] on div at bounding box center [840, 334] width 1273 height 668
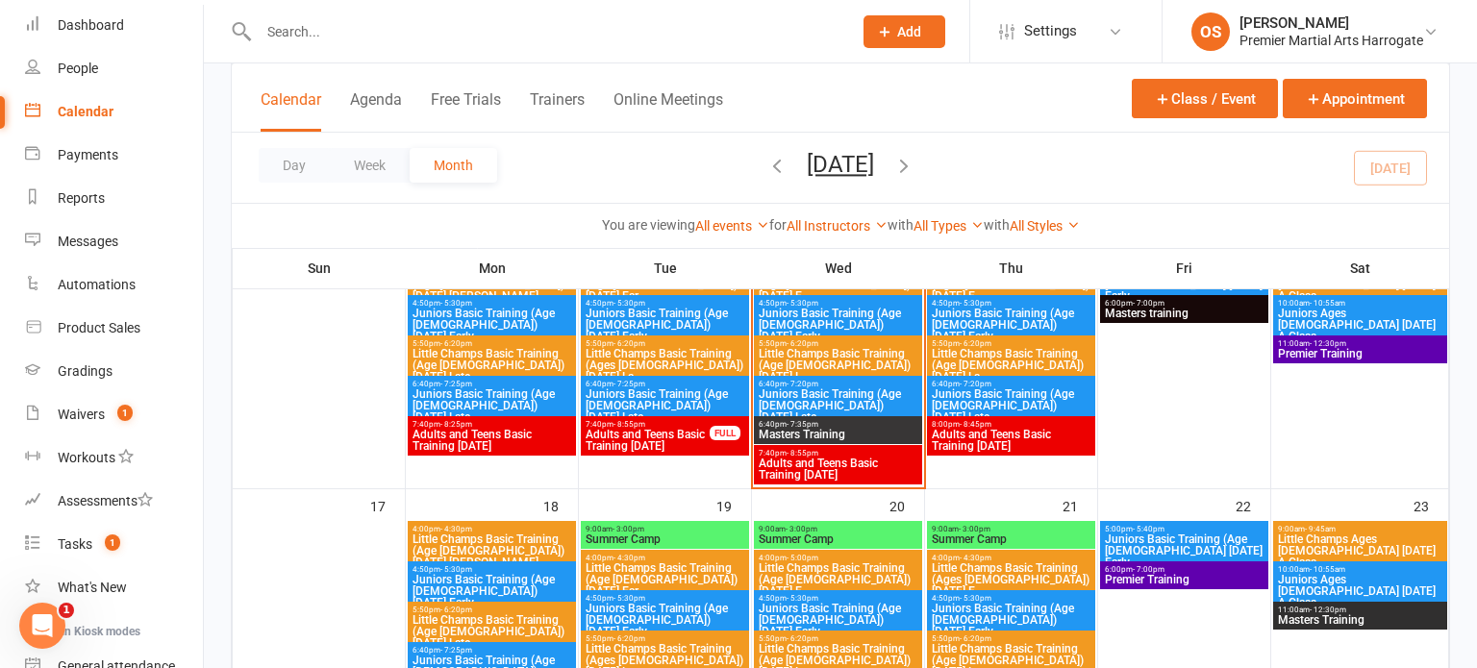
click at [844, 439] on div "6:40pm - 7:35pm Masters Training" at bounding box center [838, 430] width 168 height 28
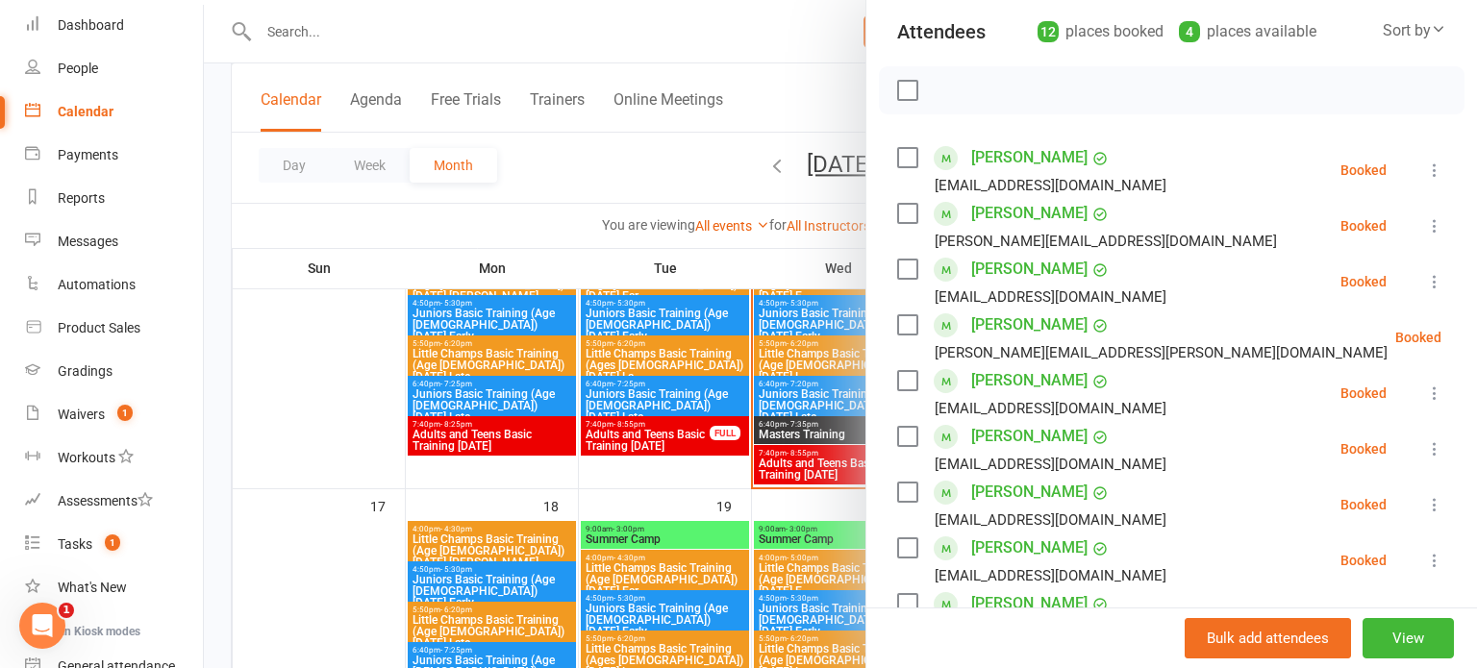
scroll to position [217, 0]
click at [725, 462] on div at bounding box center [840, 334] width 1273 height 668
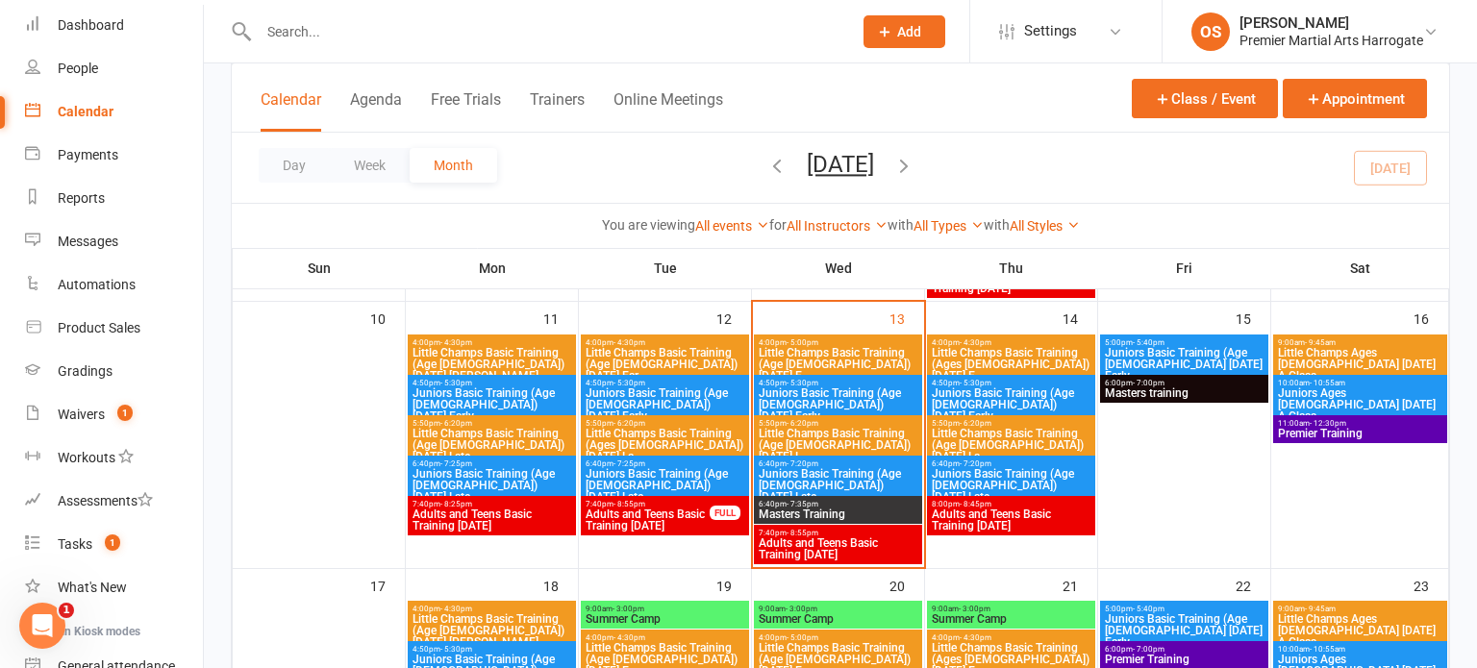
scroll to position [660, 0]
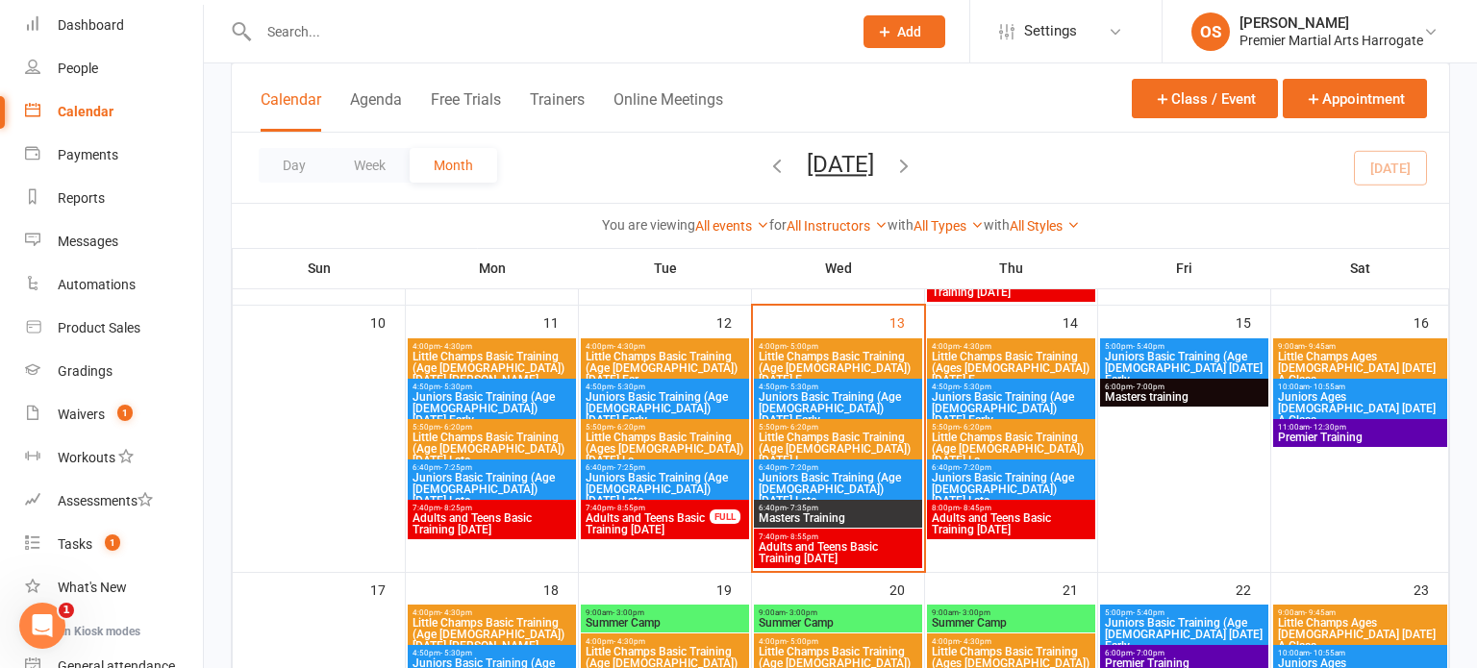
click at [838, 362] on span "Little Champs Basic Training (Age [DEMOGRAPHIC_DATA]) [DATE] E..." at bounding box center [838, 368] width 161 height 35
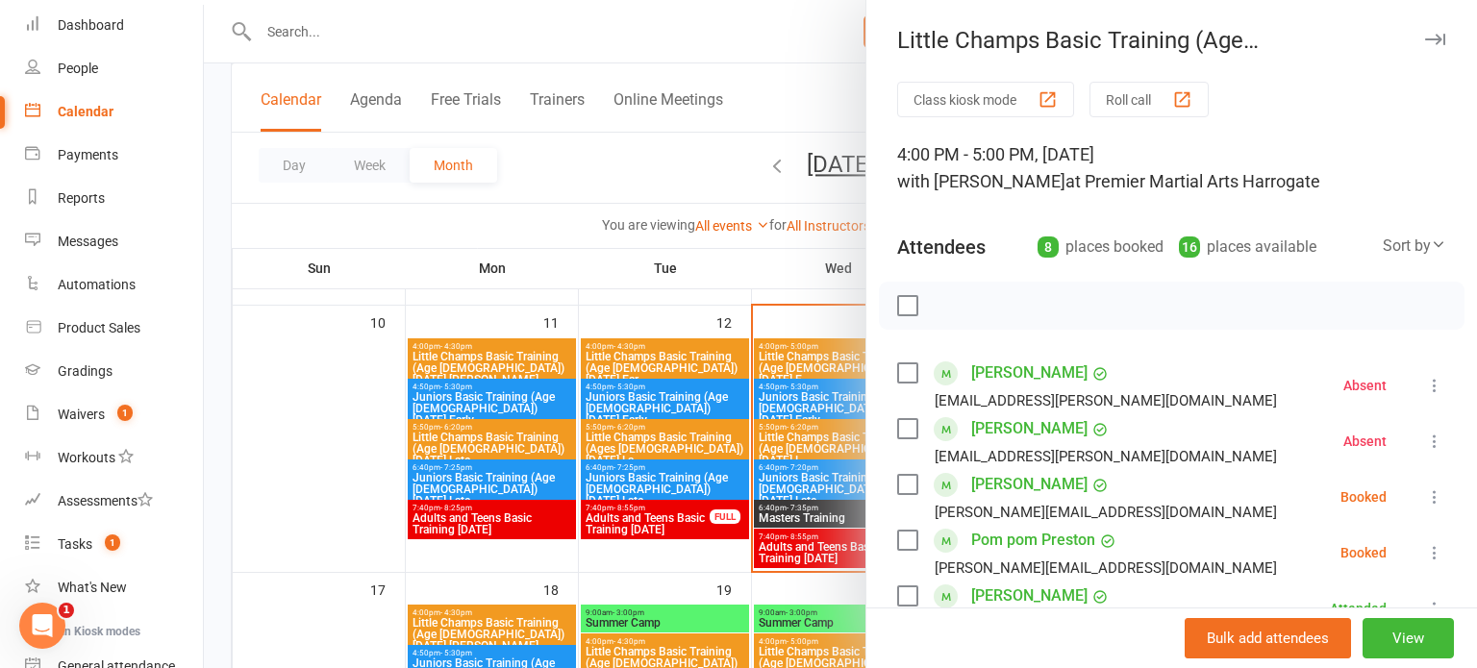
click at [834, 365] on div at bounding box center [840, 334] width 1273 height 668
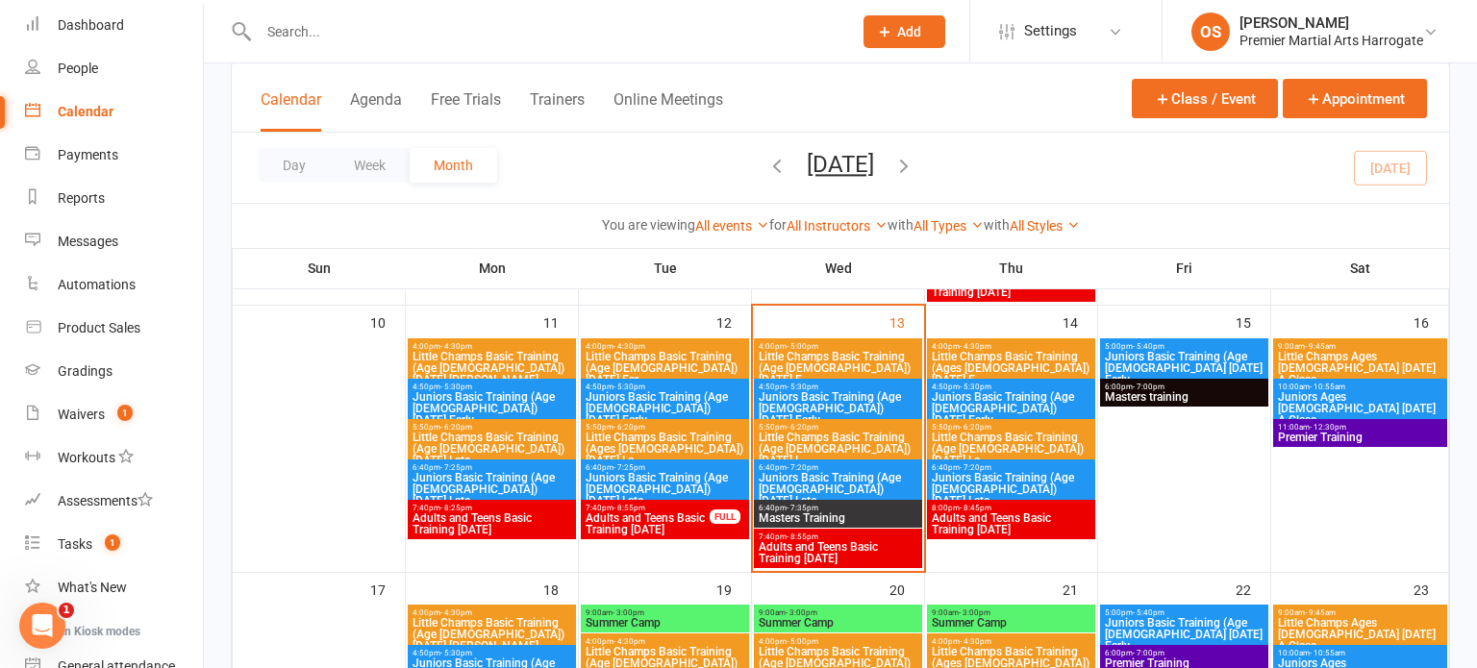
click at [833, 395] on span "Juniors Basic Training (Age [DEMOGRAPHIC_DATA]) [DATE] Early" at bounding box center [838, 408] width 161 height 35
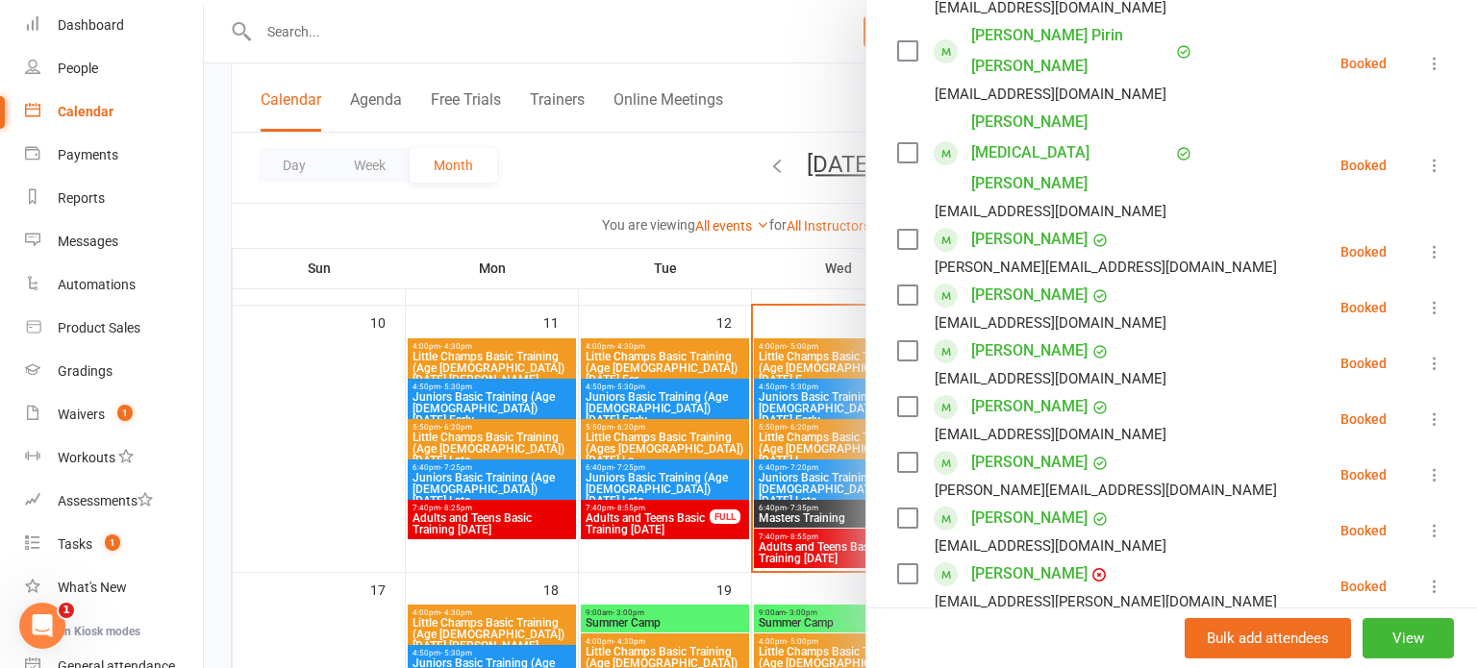
scroll to position [847, 0]
click at [830, 450] on div at bounding box center [840, 334] width 1273 height 668
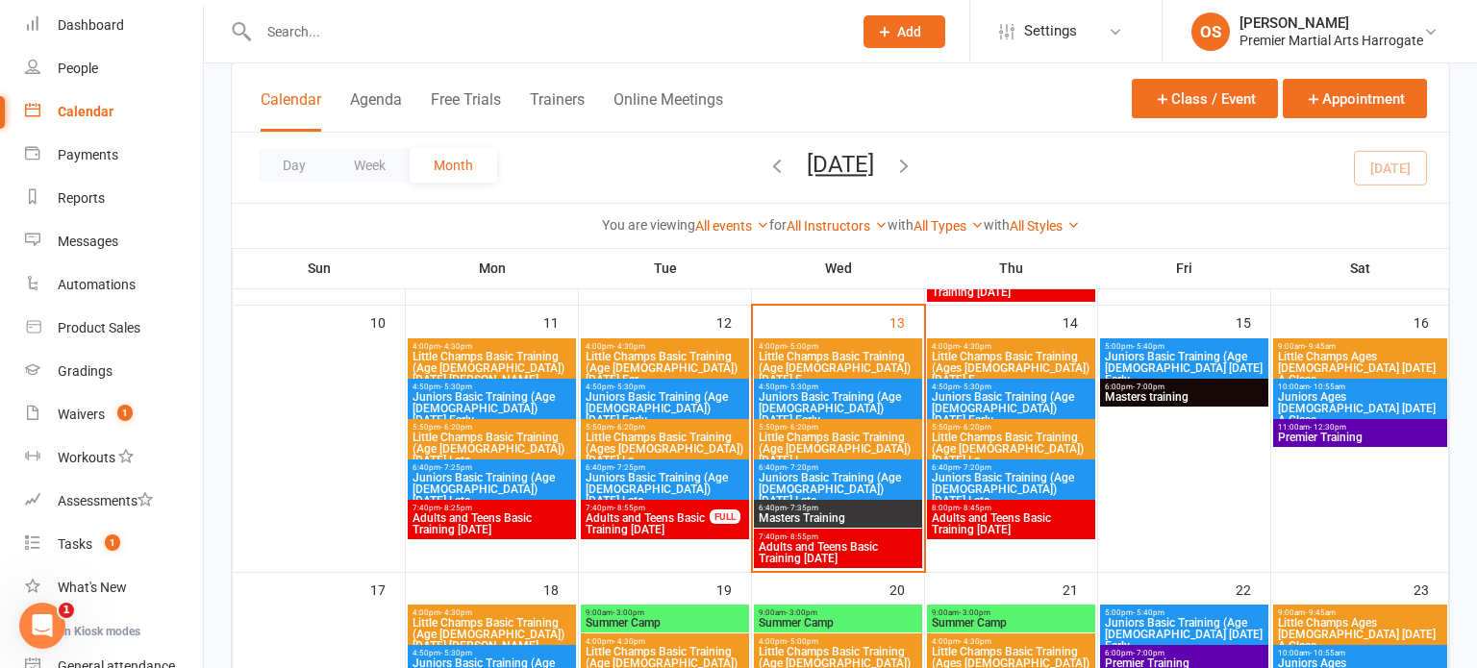
click at [736, 387] on span "4:50pm - 5:30pm" at bounding box center [665, 387] width 161 height 9
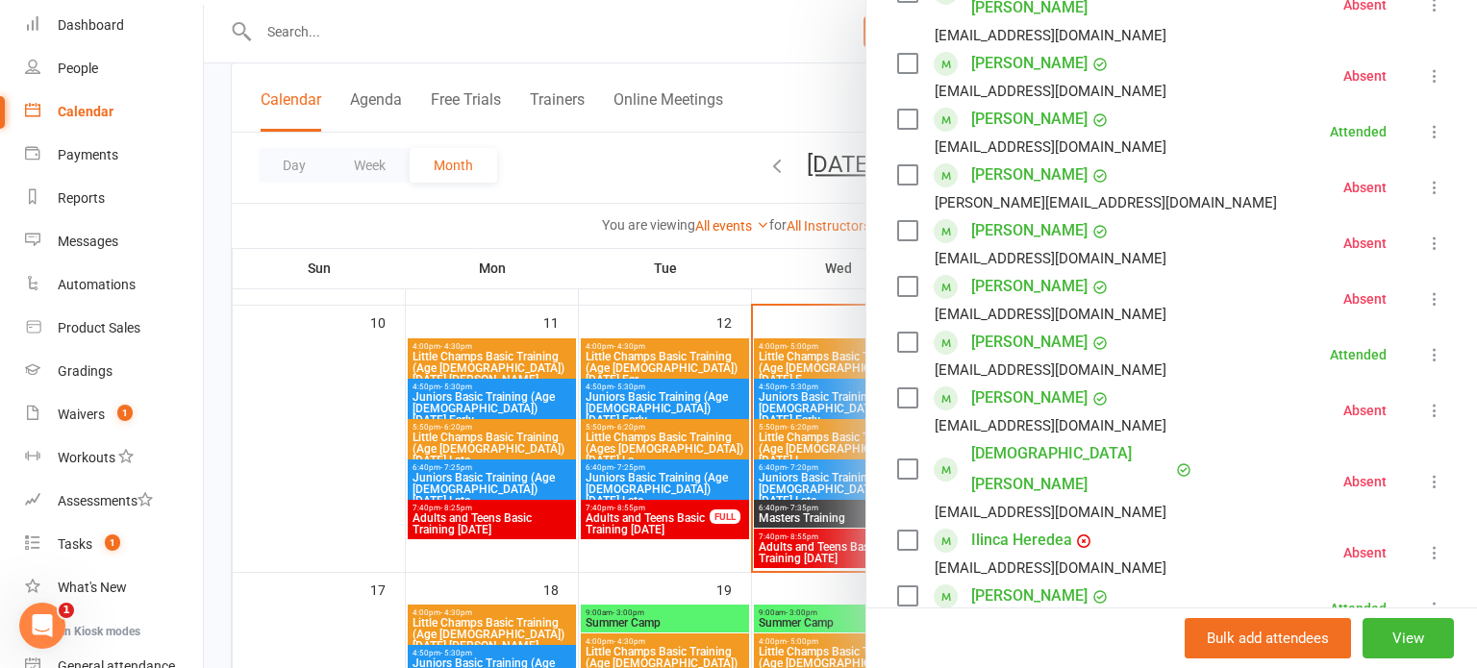
scroll to position [396, 0]
click at [604, 466] on div at bounding box center [840, 334] width 1273 height 668
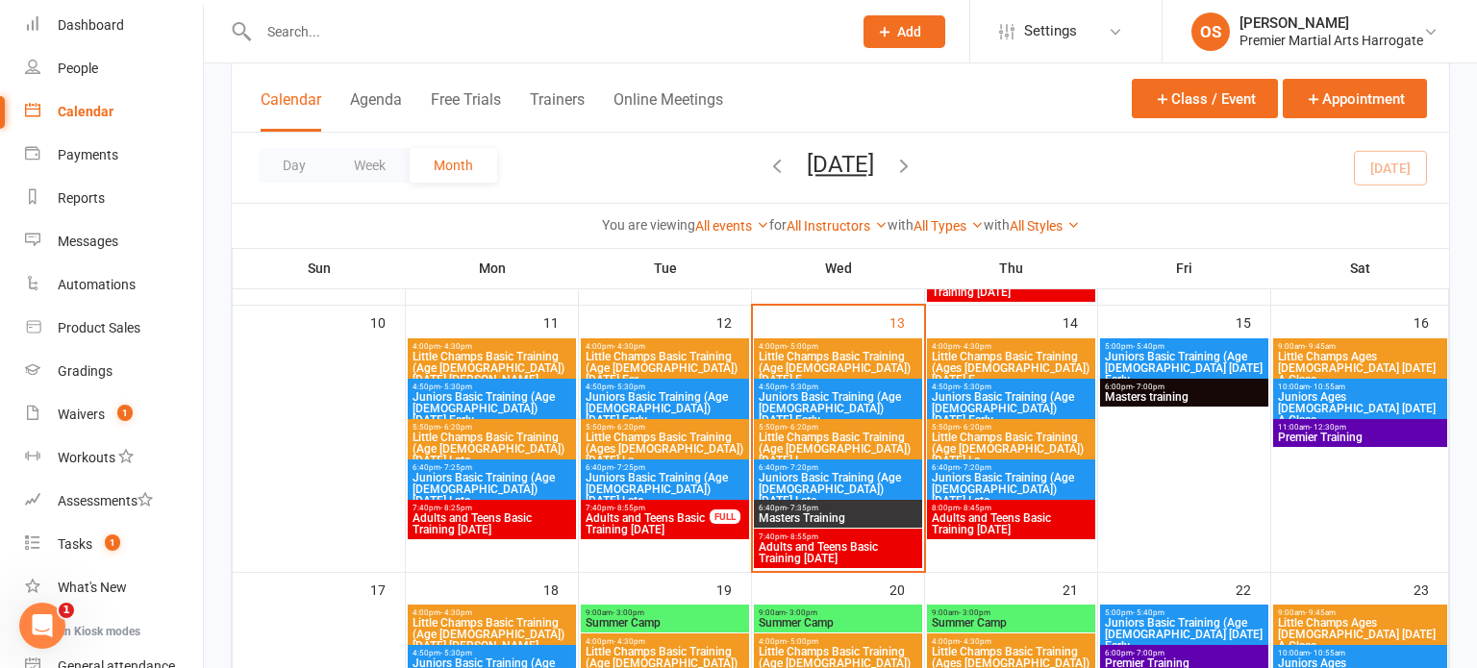
click at [605, 472] on span "Juniors Basic Training (Age [DEMOGRAPHIC_DATA]) [DATE] Late" at bounding box center [665, 489] width 161 height 35
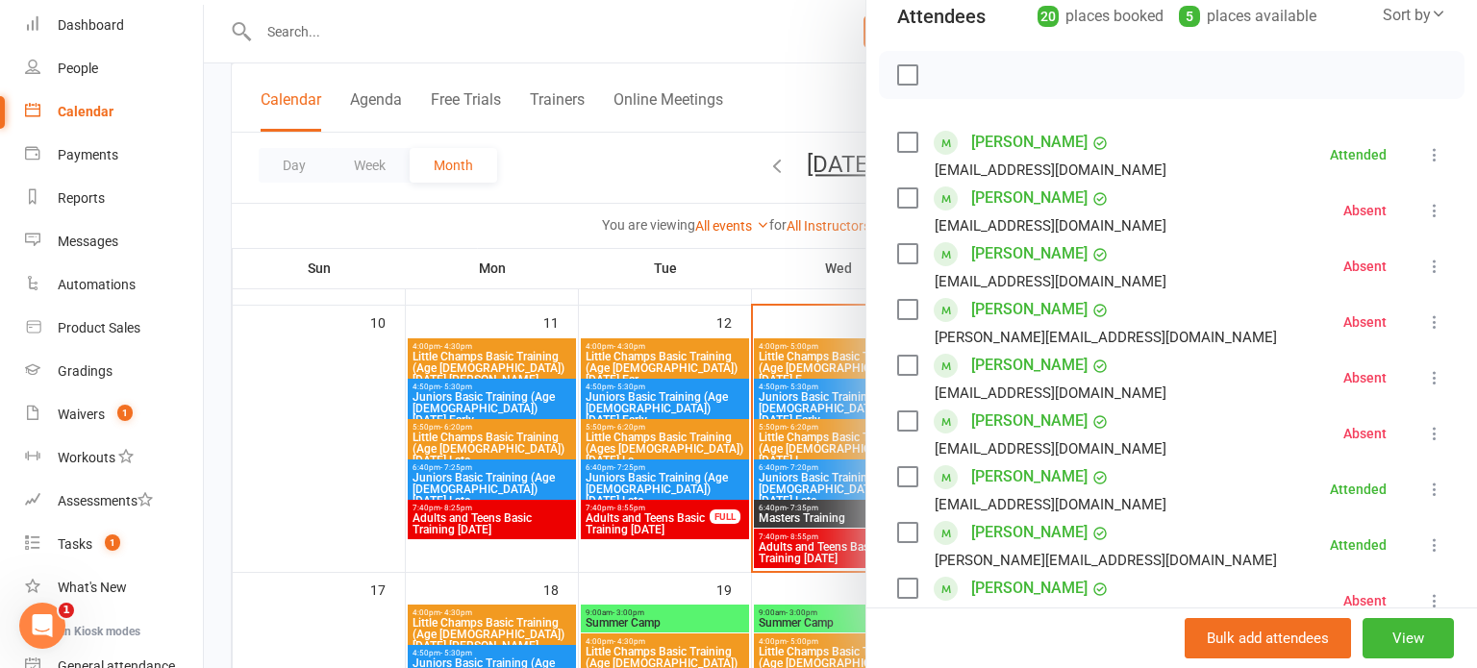
scroll to position [228, 0]
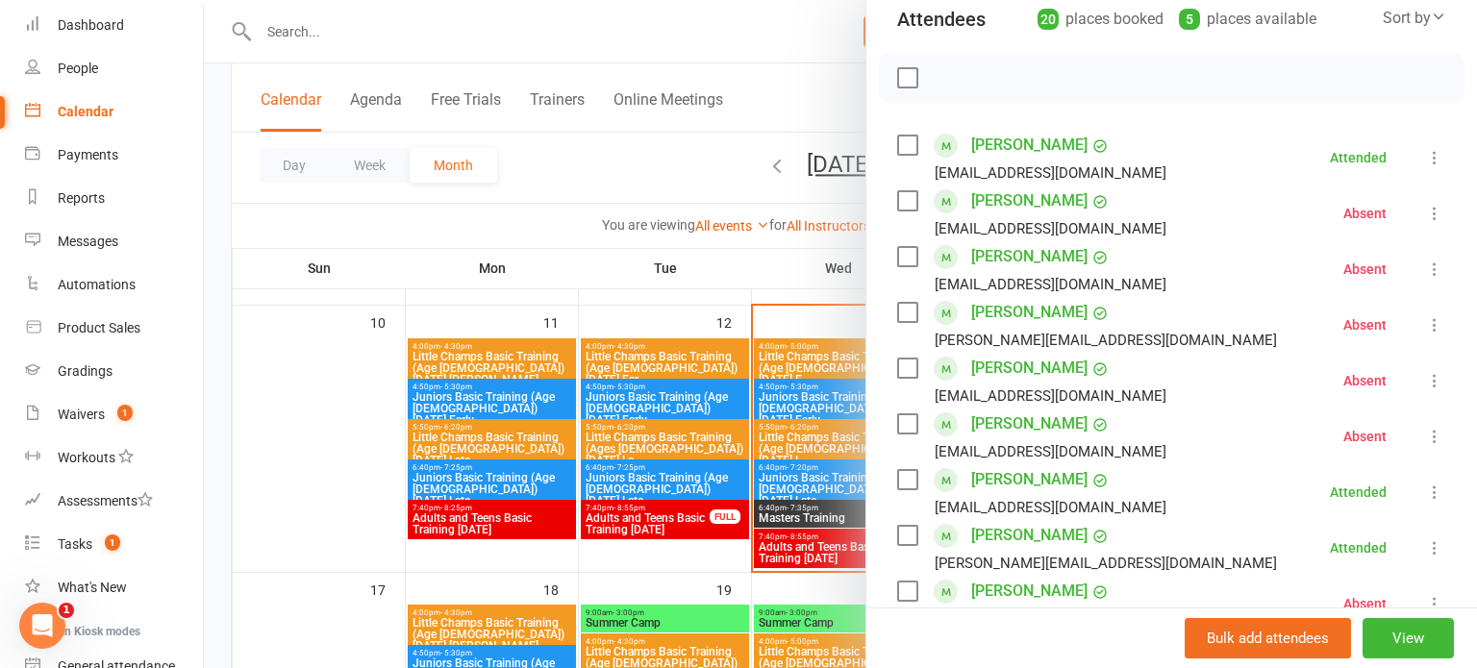
click at [803, 283] on div at bounding box center [840, 334] width 1273 height 668
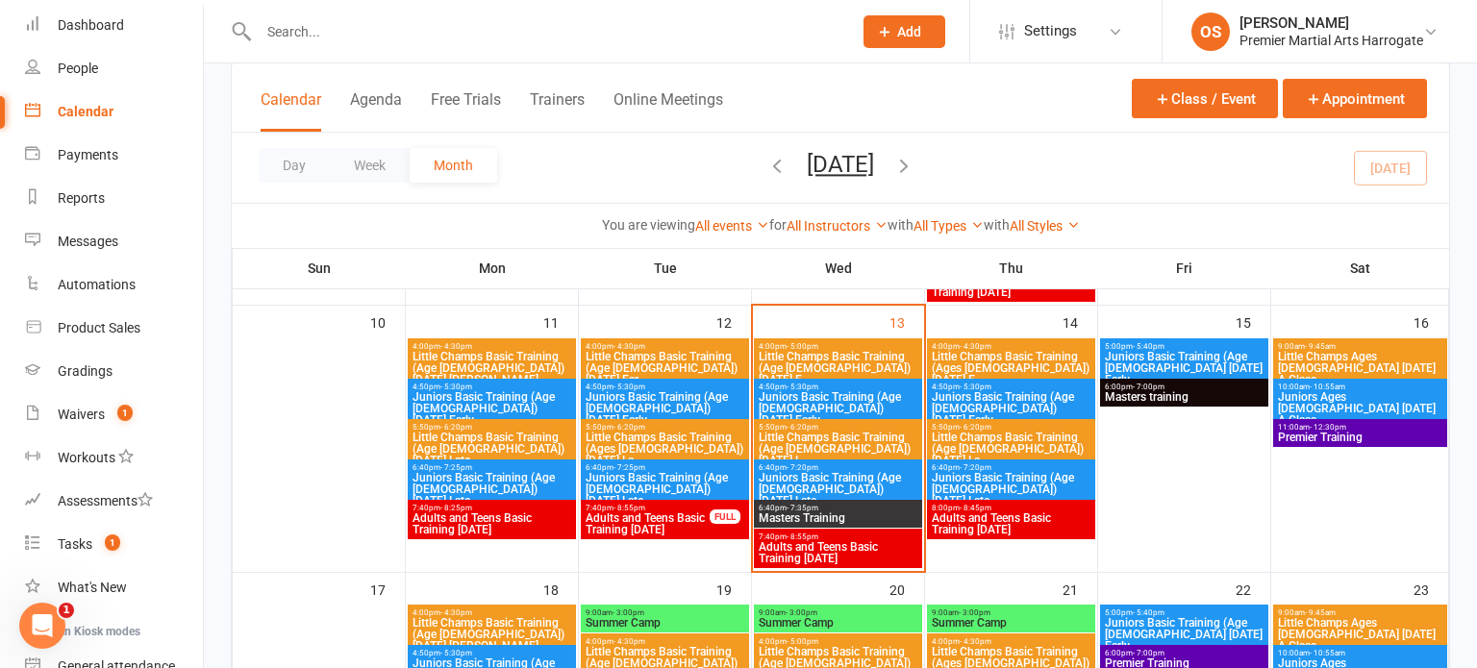
click at [860, 412] on span "Juniors Basic Training (Age [DEMOGRAPHIC_DATA]) [DATE] Early" at bounding box center [838, 408] width 161 height 35
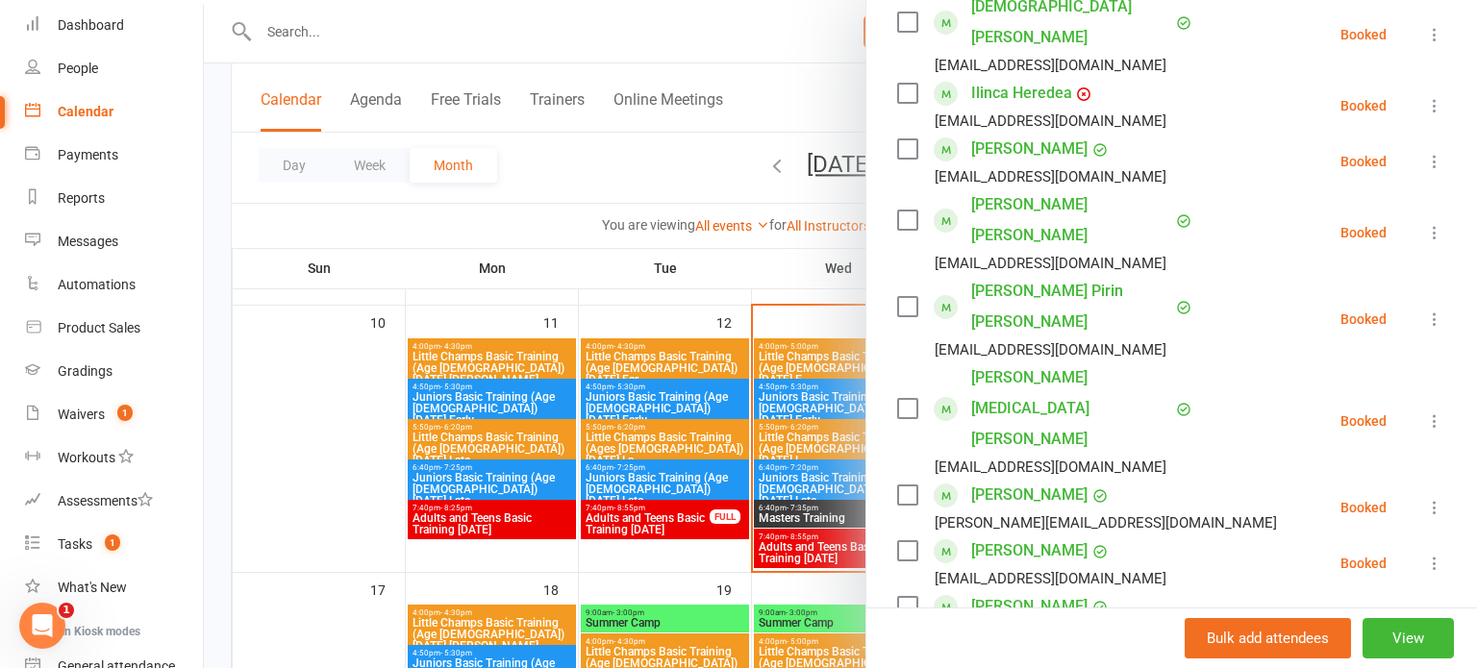
scroll to position [581, 0]
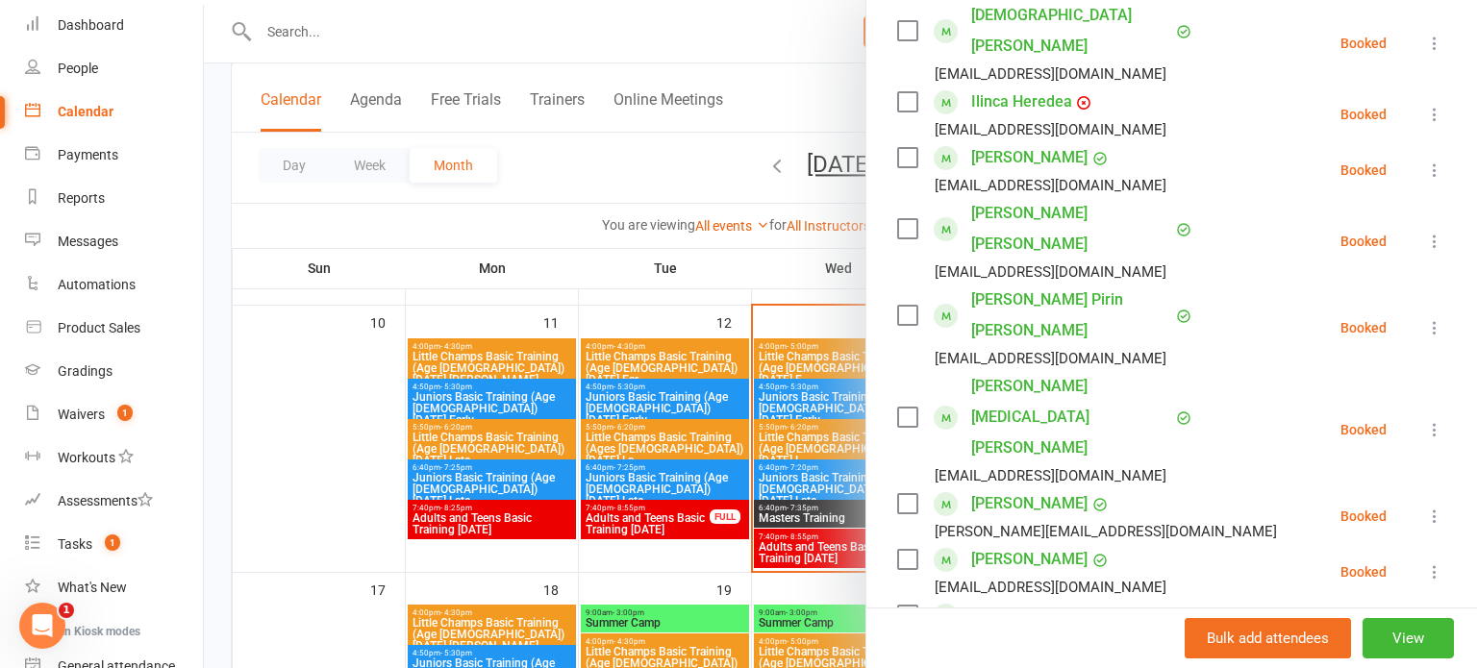
click at [842, 403] on div at bounding box center [840, 334] width 1273 height 668
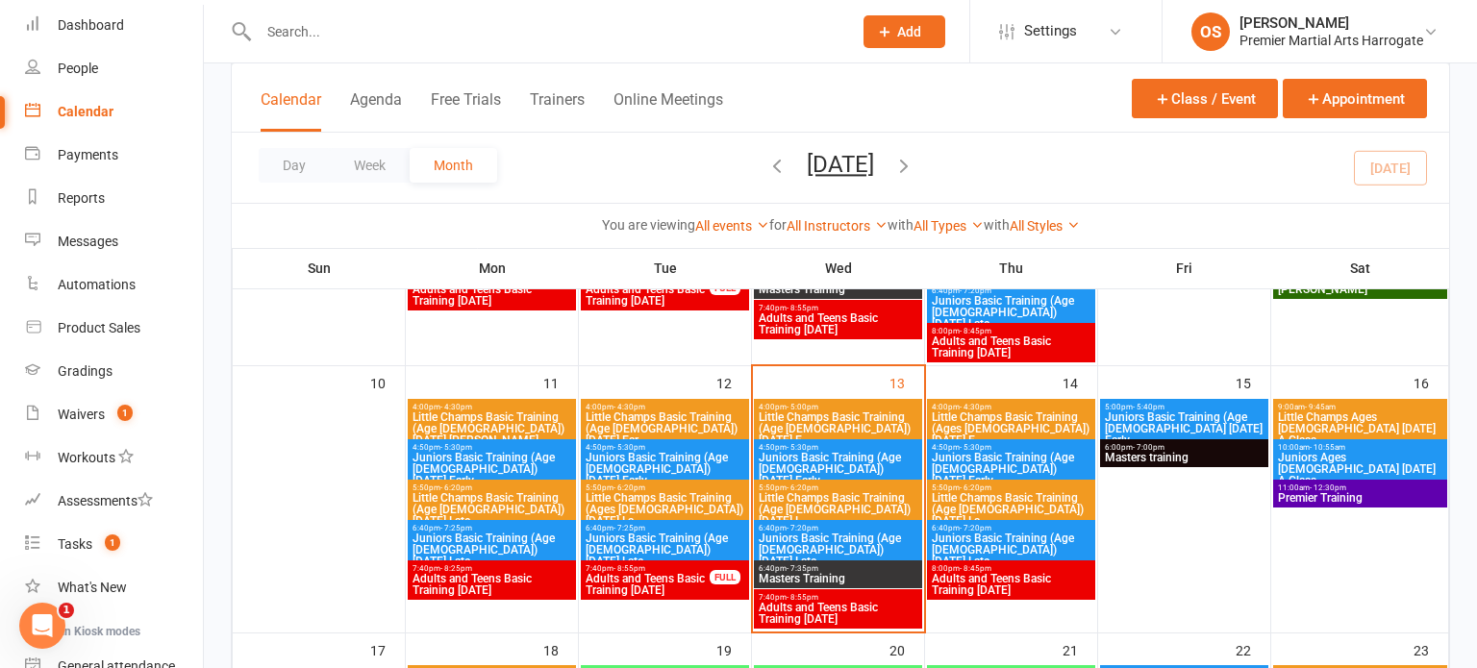
scroll to position [600, 0]
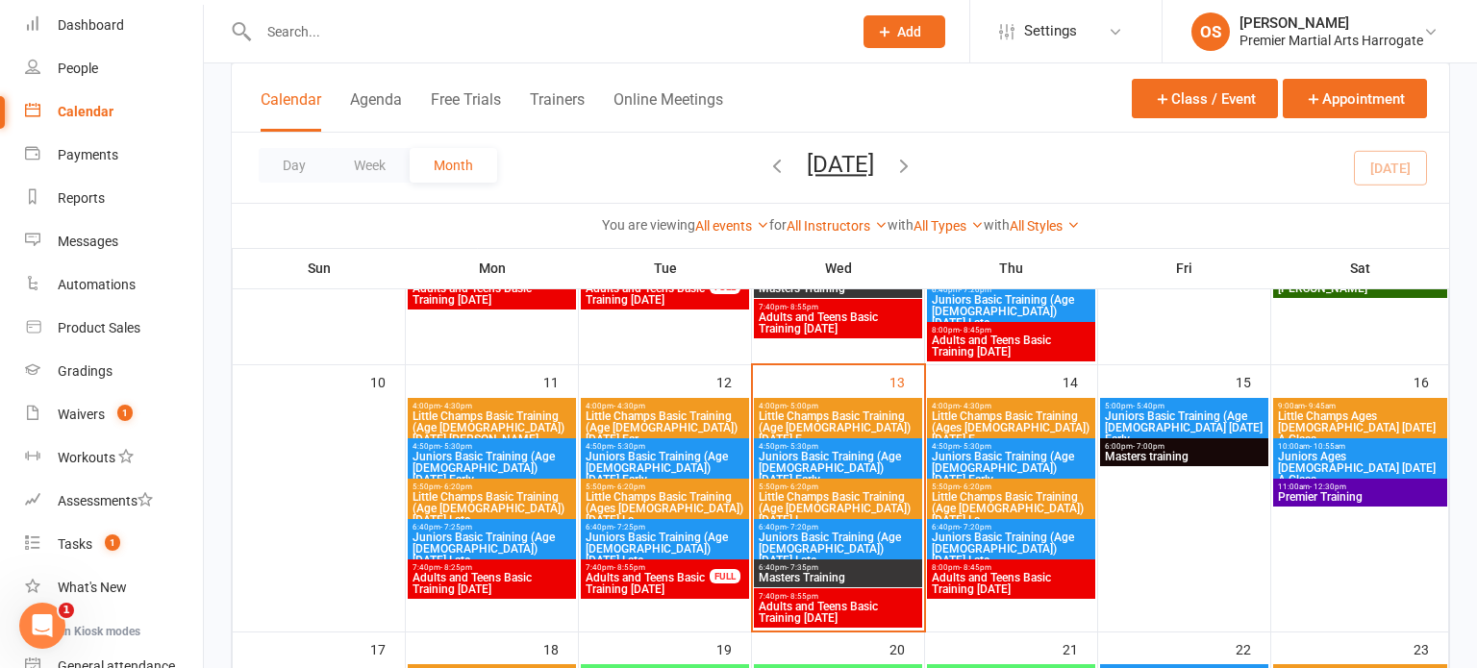
click at [855, 532] on span "Juniors Basic Training (Age [DEMOGRAPHIC_DATA]) [DATE] Late" at bounding box center [838, 549] width 161 height 35
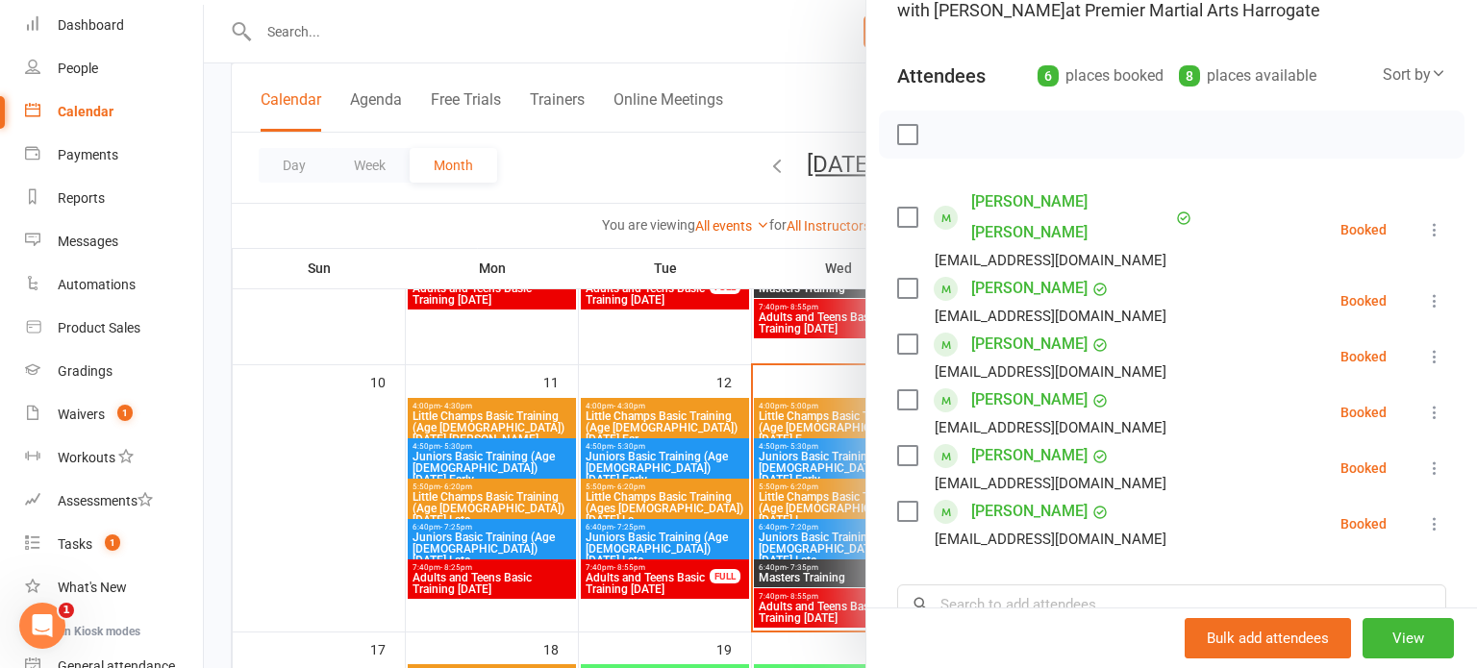
scroll to position [177, 0]
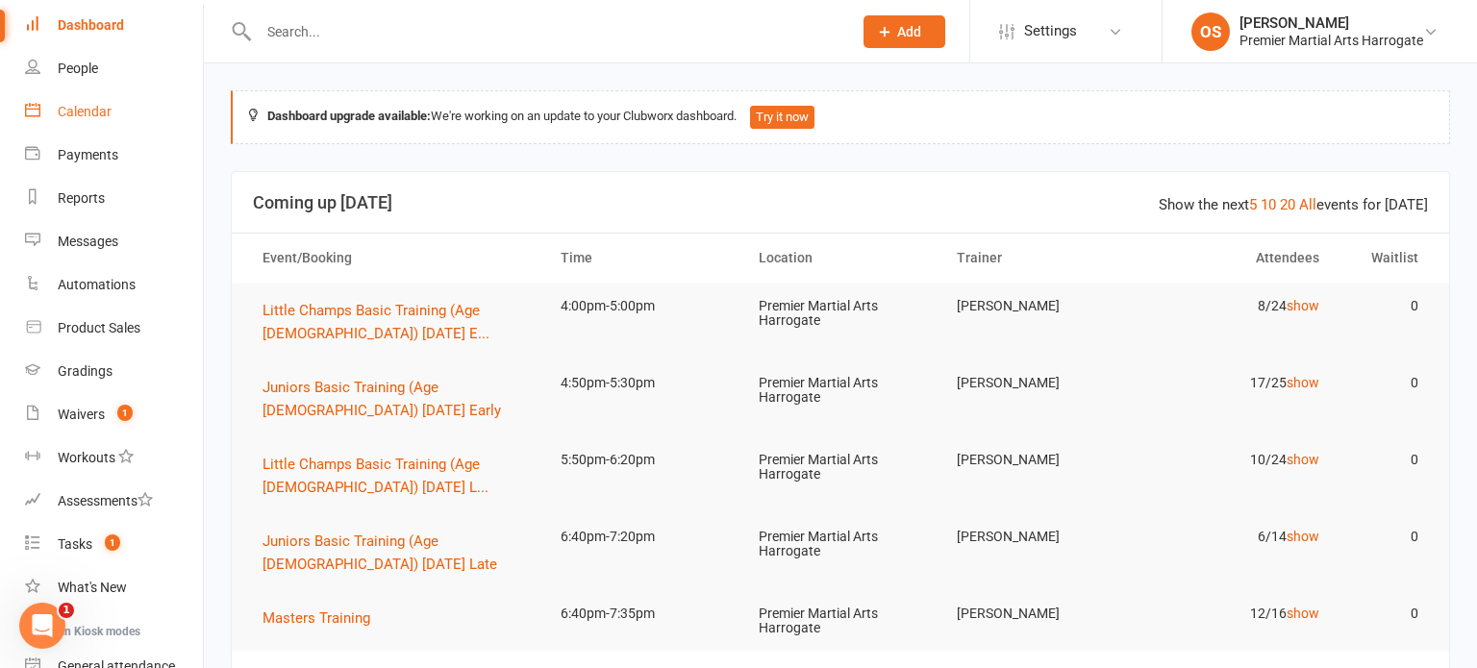
click at [124, 124] on link "Calendar" at bounding box center [114, 111] width 178 height 43
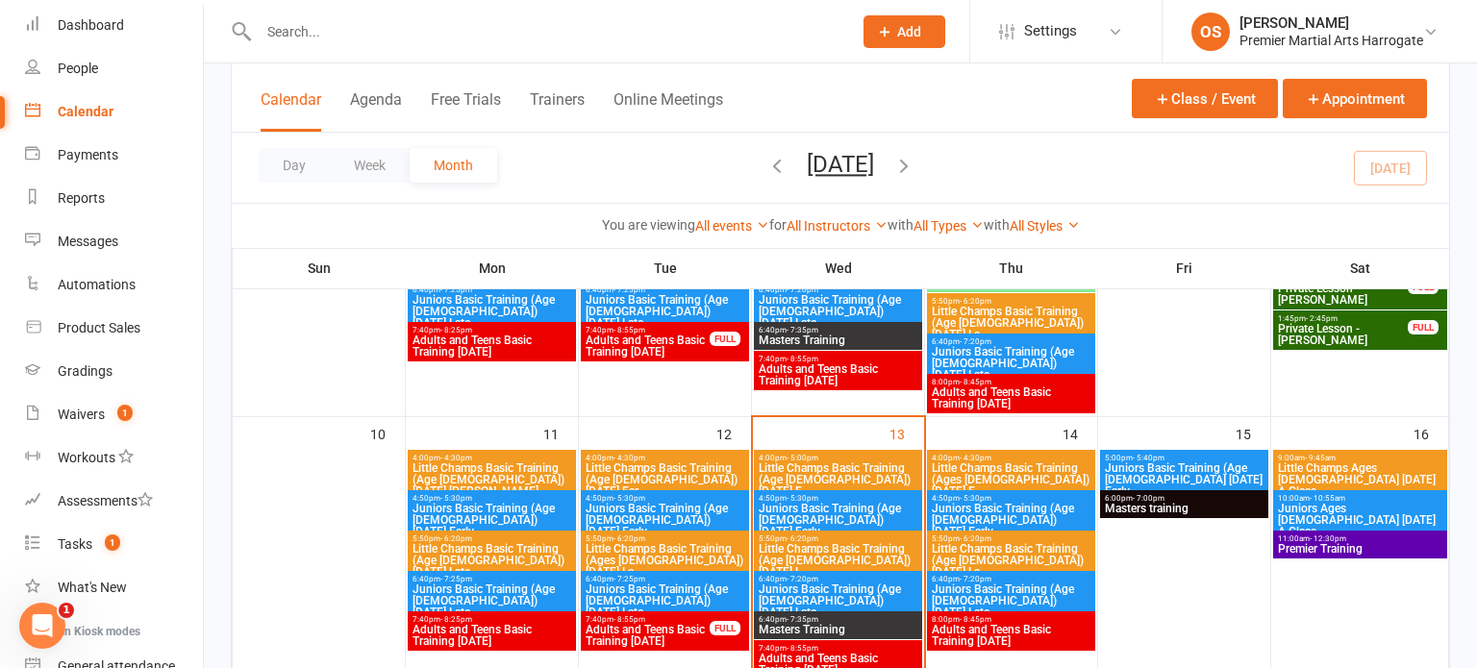
scroll to position [567, 0]
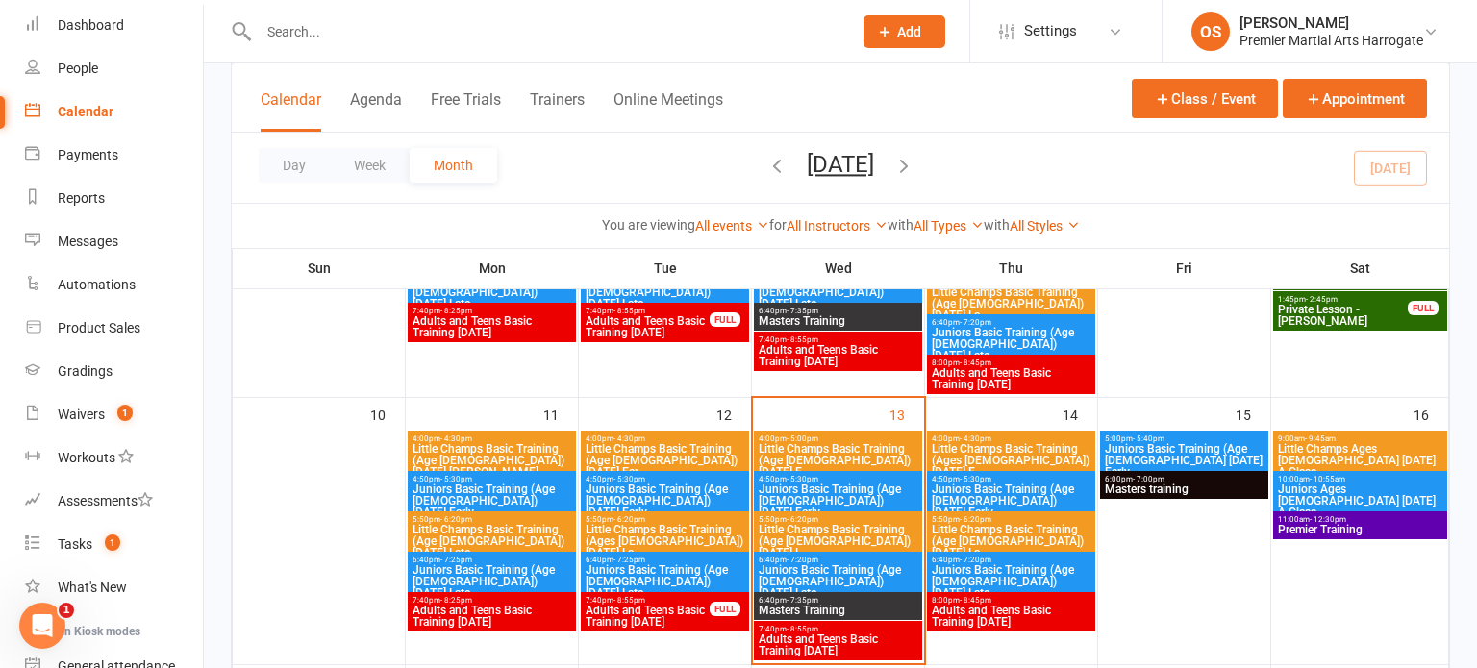
click at [894, 451] on span "Little Champs Basic Training (Age [DEMOGRAPHIC_DATA]) [DATE] E..." at bounding box center [838, 460] width 161 height 35
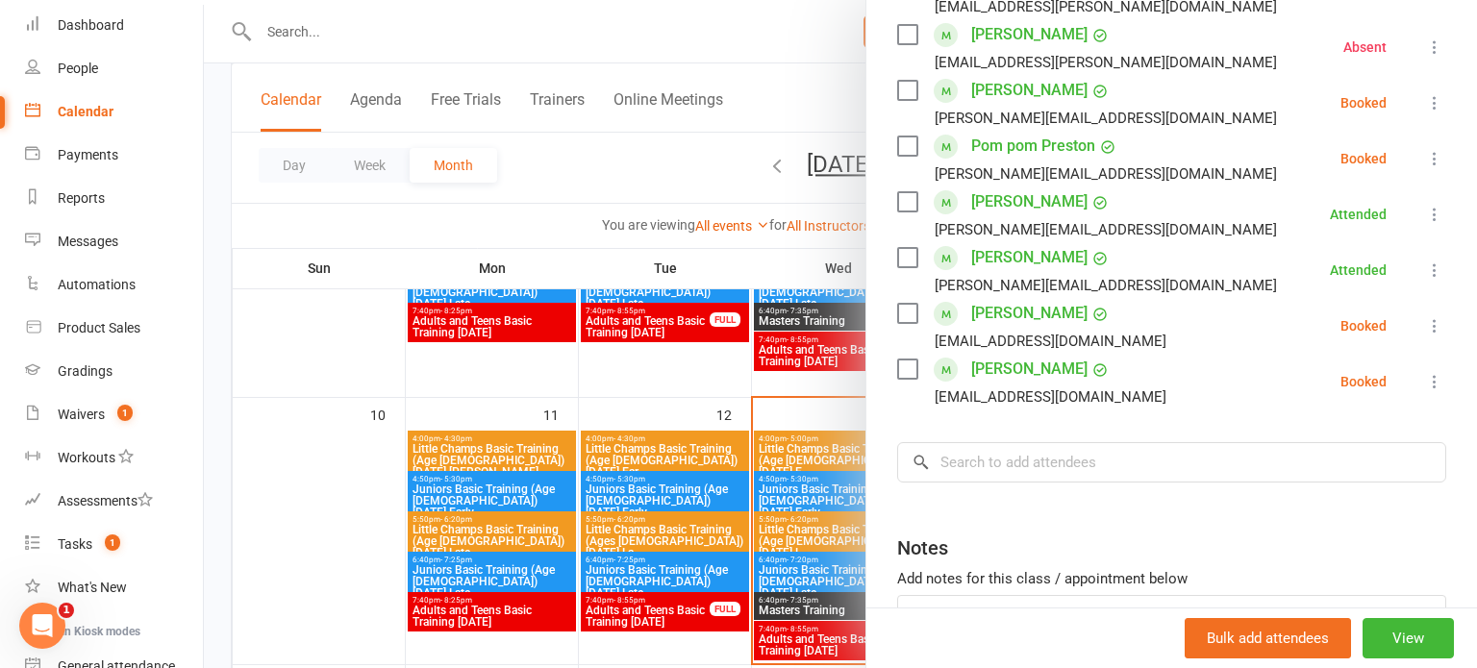
scroll to position [401, 0]
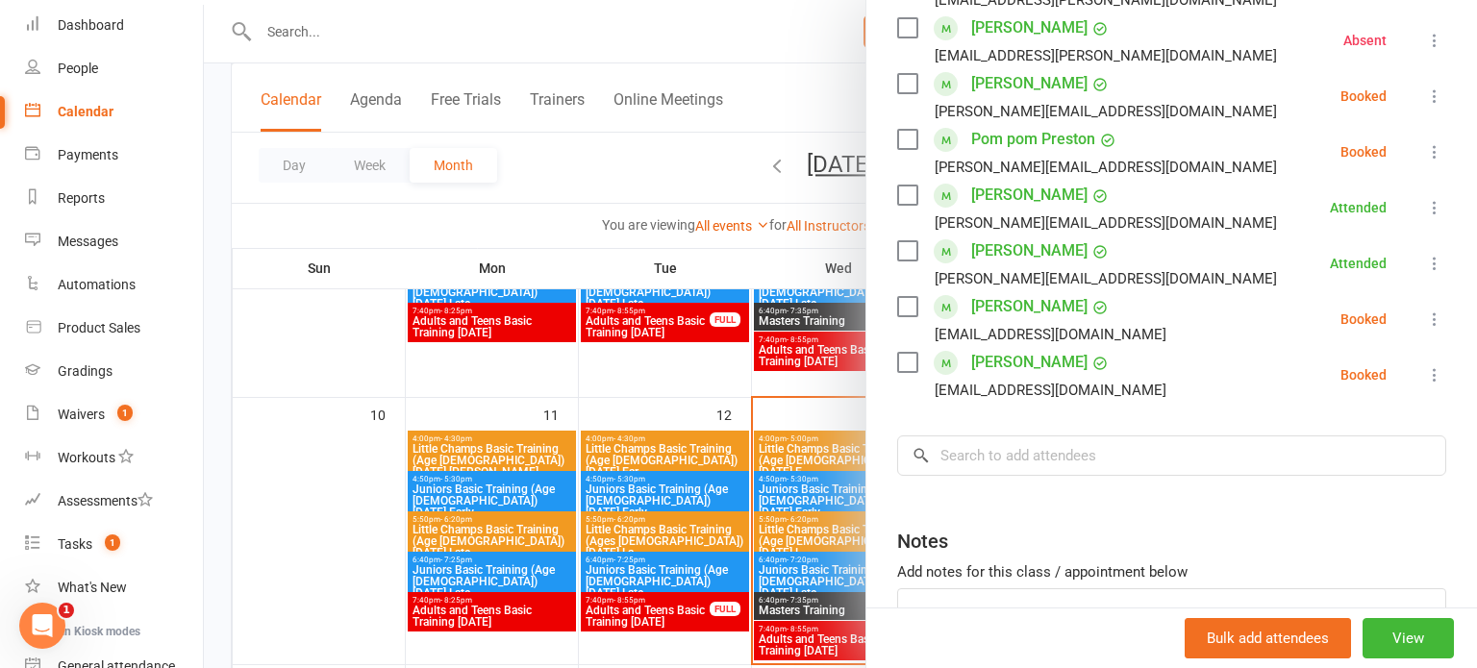
click at [1428, 377] on icon at bounding box center [1434, 374] width 19 height 19
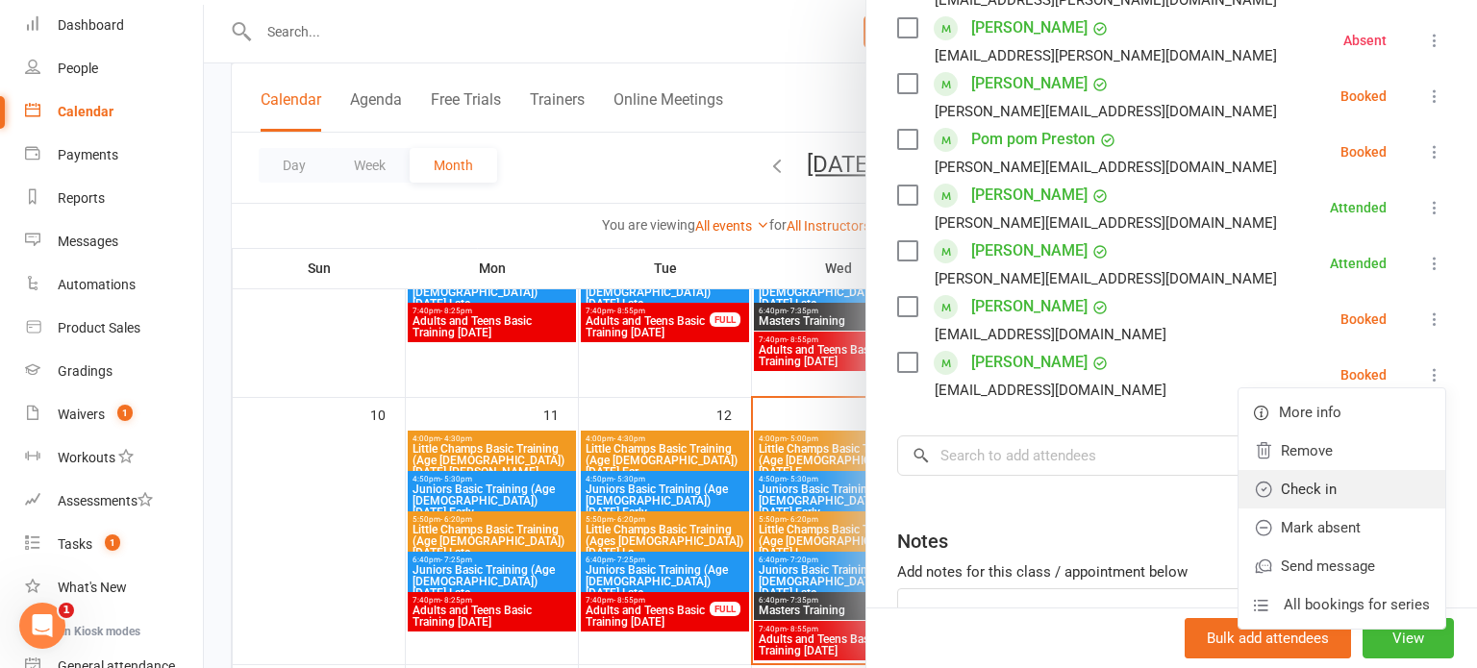
click at [1304, 487] on link "Check in" at bounding box center [1341, 489] width 207 height 38
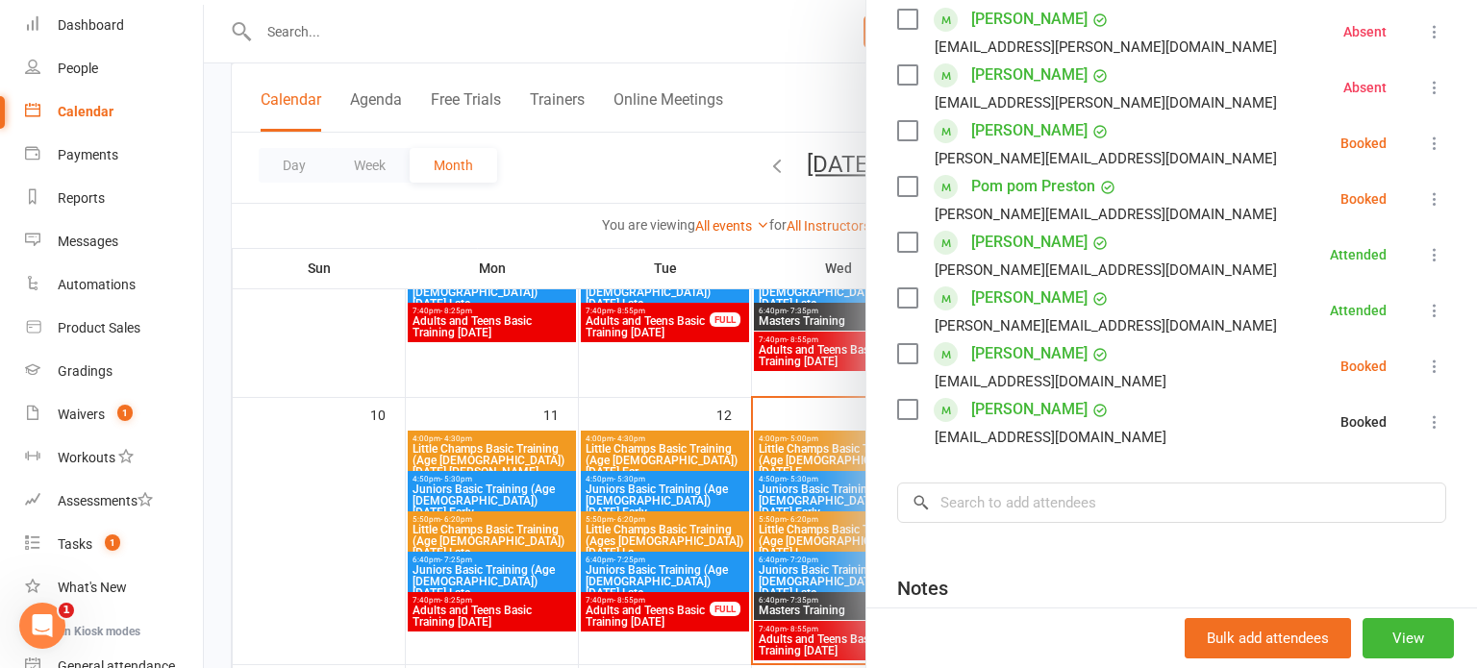
scroll to position [305, 0]
